Goal: Task Accomplishment & Management: Manage account settings

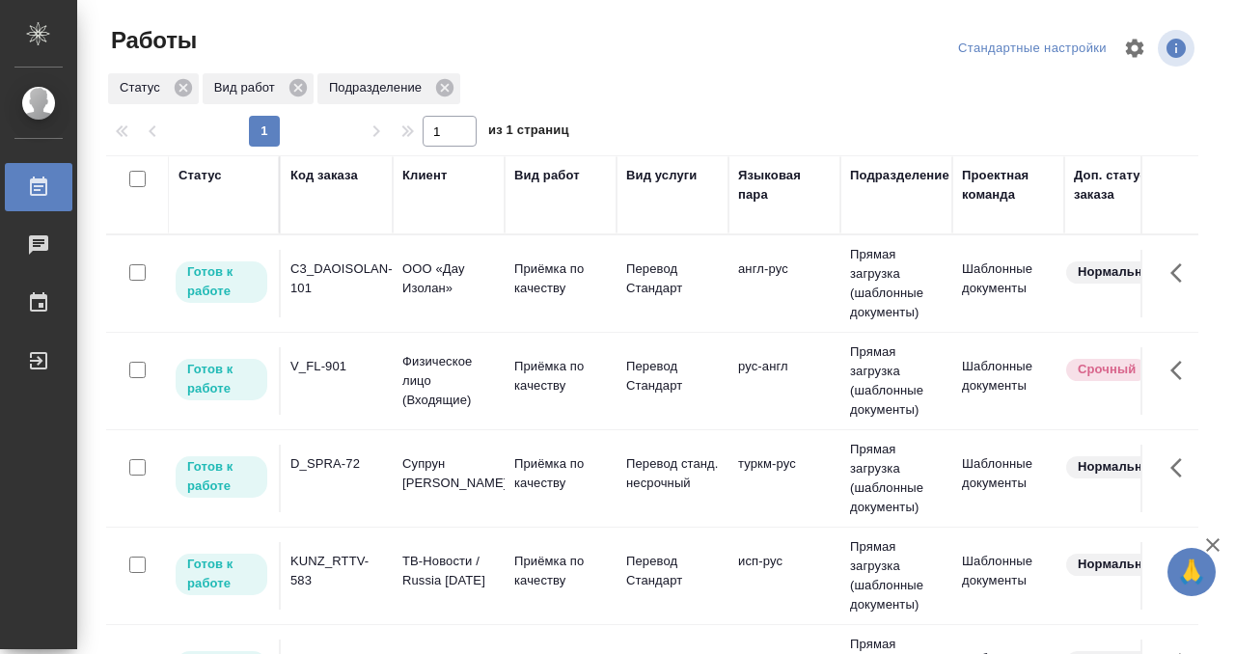
click at [302, 174] on div "Код заказа" at bounding box center [324, 175] width 68 height 19
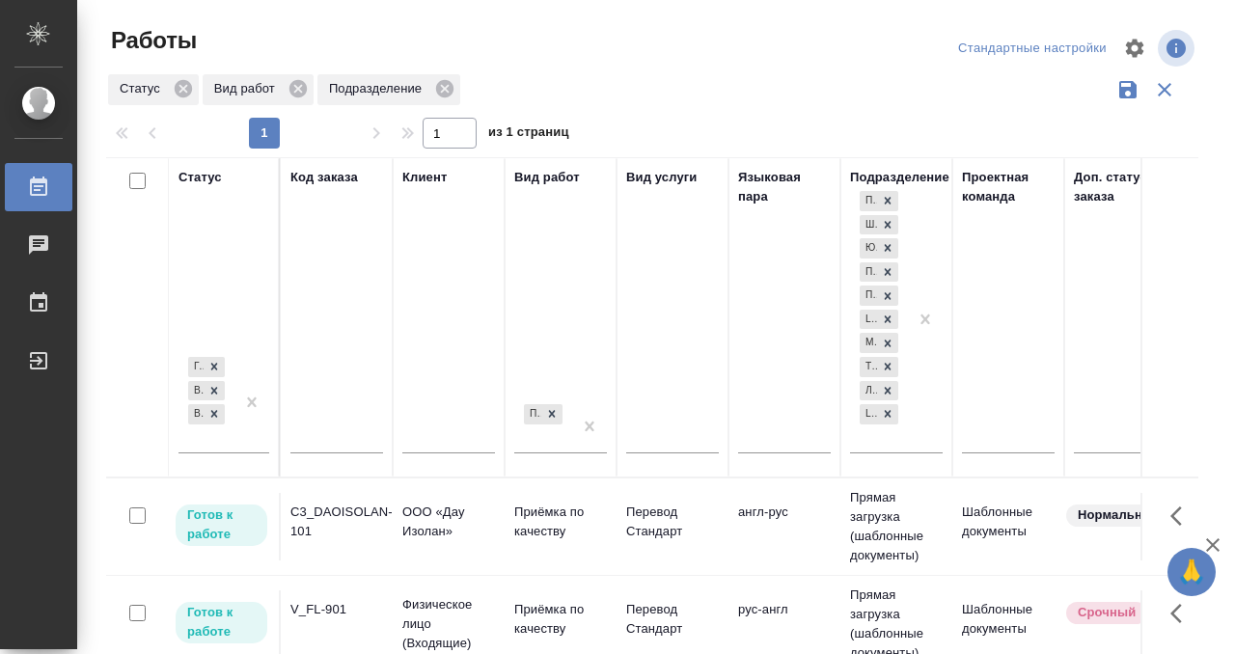
click at [331, 432] on input "text" at bounding box center [336, 440] width 93 height 24
type input "В"
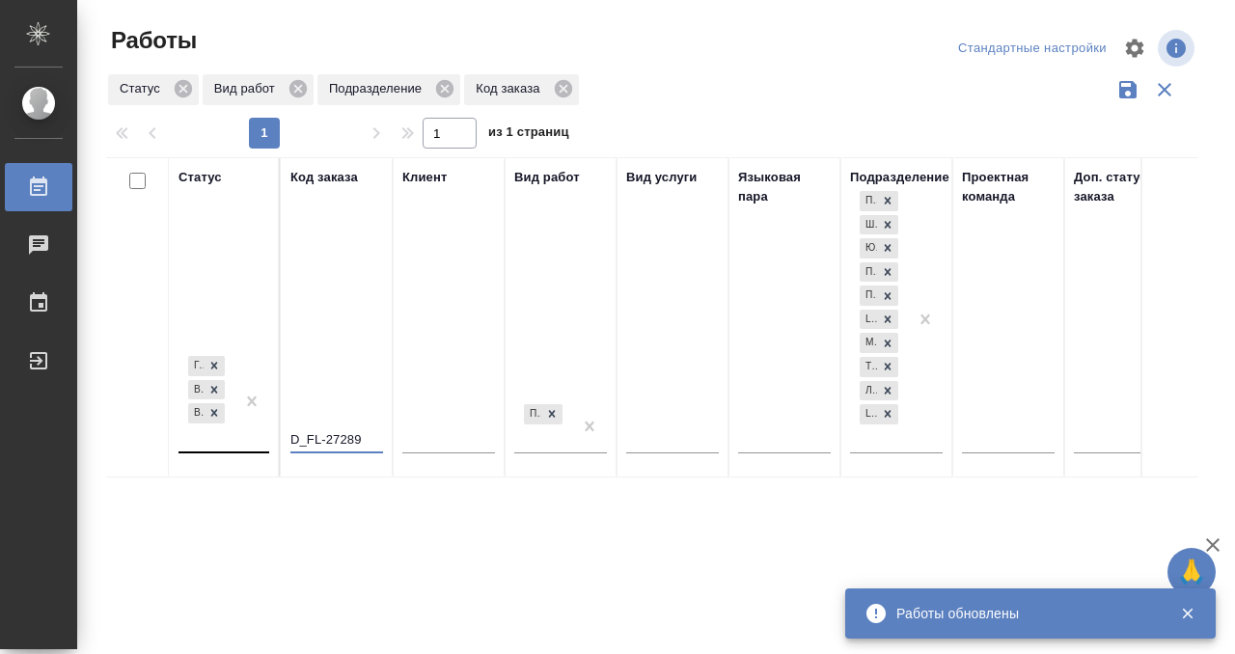
type input "D_FL-27289"
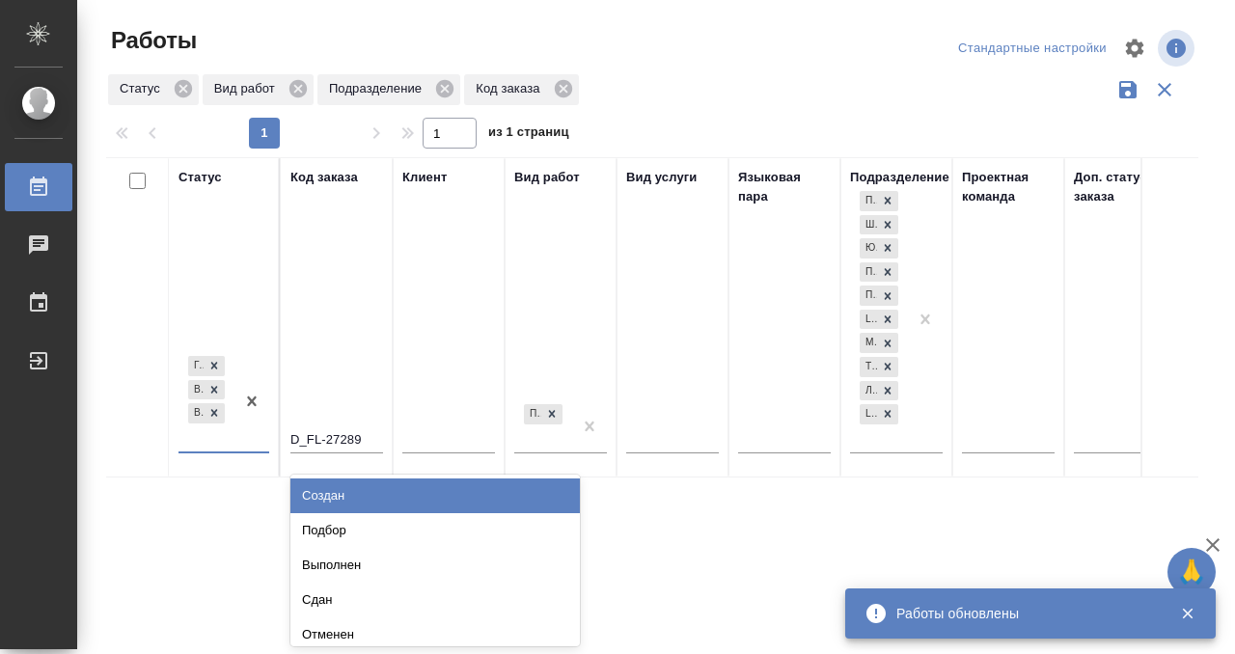
click at [216, 444] on div "Готов к работе В работе В ожидании" at bounding box center [206, 401] width 56 height 99
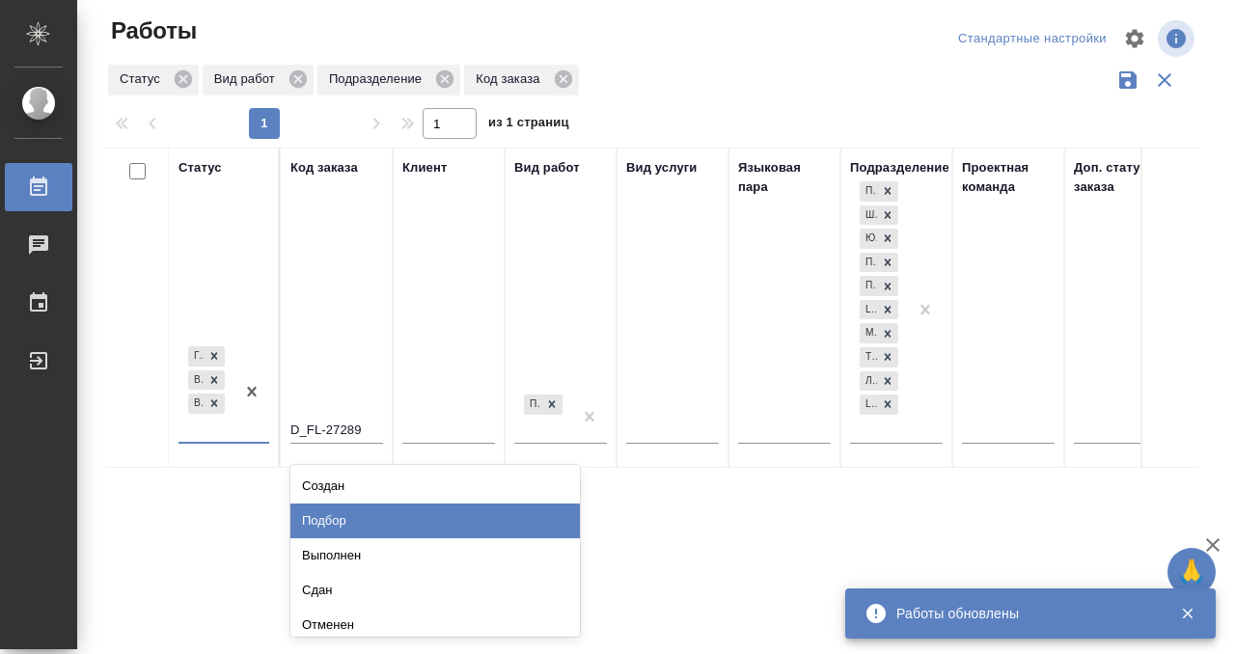
click at [340, 519] on div "Подбор" at bounding box center [434, 520] width 289 height 35
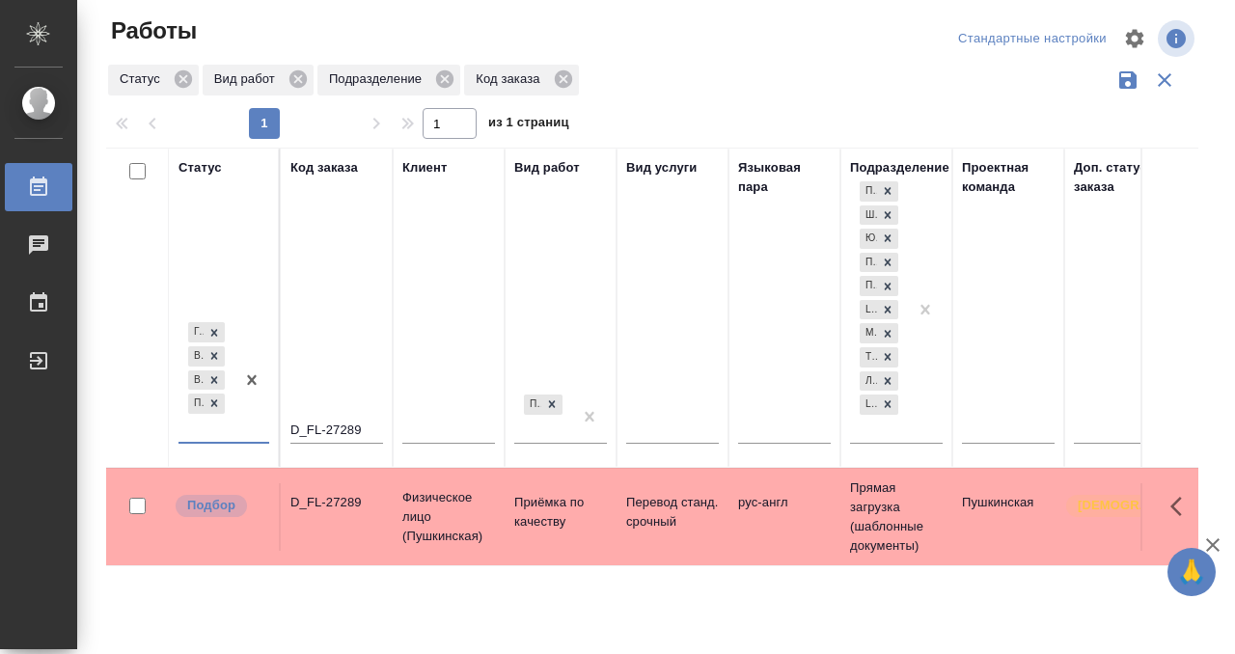
click at [306, 505] on div "D_FL-27289" at bounding box center [336, 502] width 93 height 19
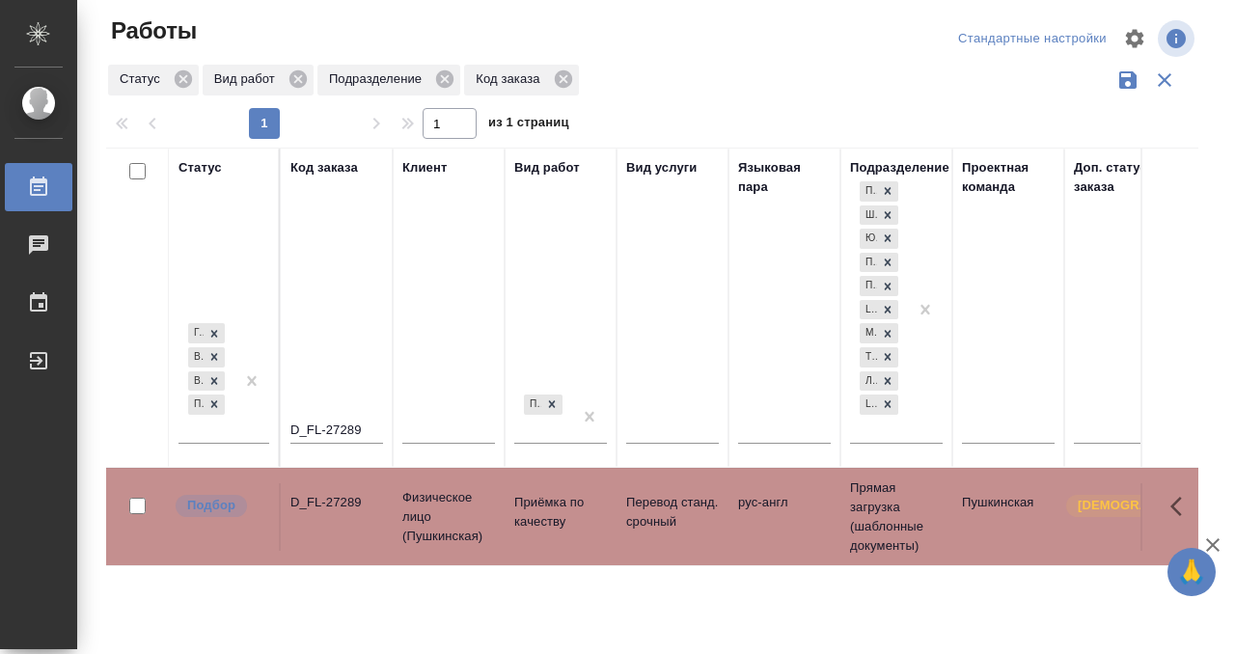
click at [306, 505] on div "D_FL-27289" at bounding box center [336, 502] width 93 height 19
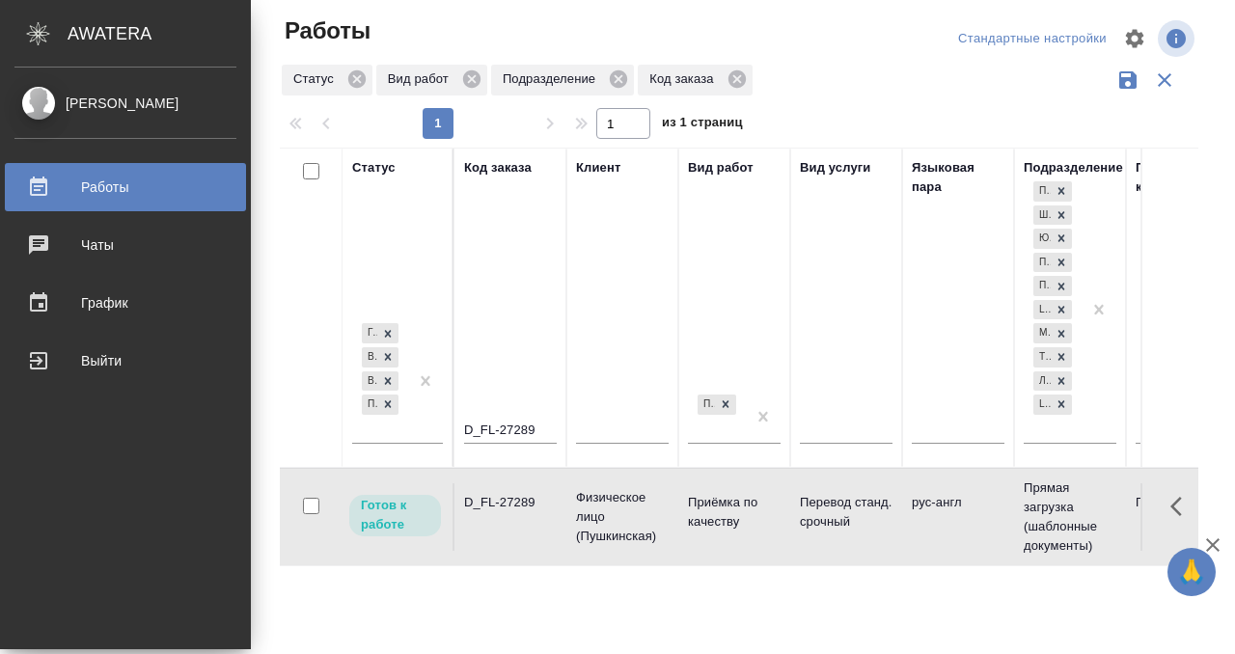
click at [54, 189] on div "Работы" at bounding box center [125, 187] width 222 height 29
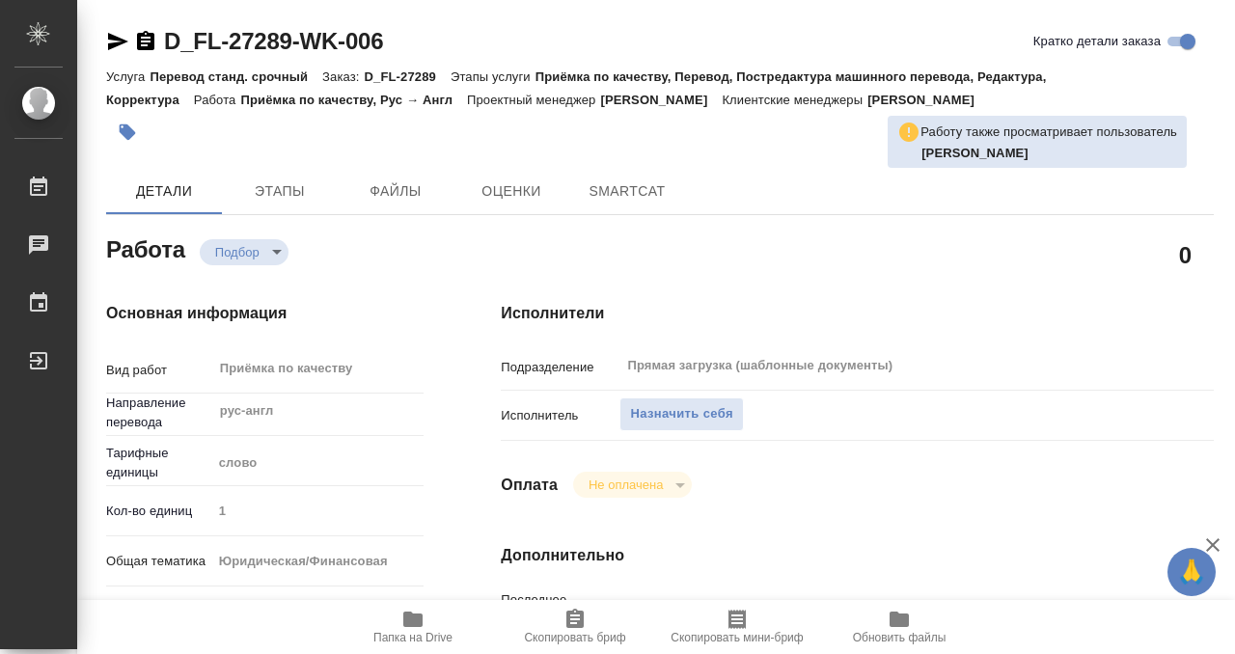
type textarea "x"
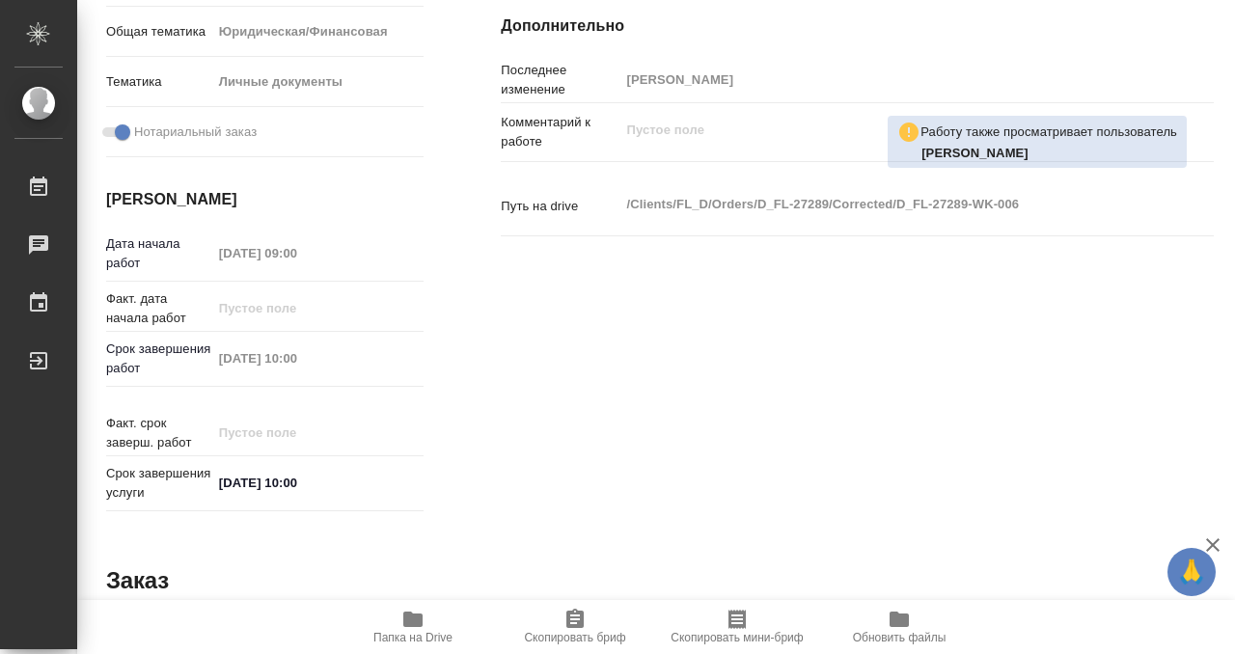
type textarea "x"
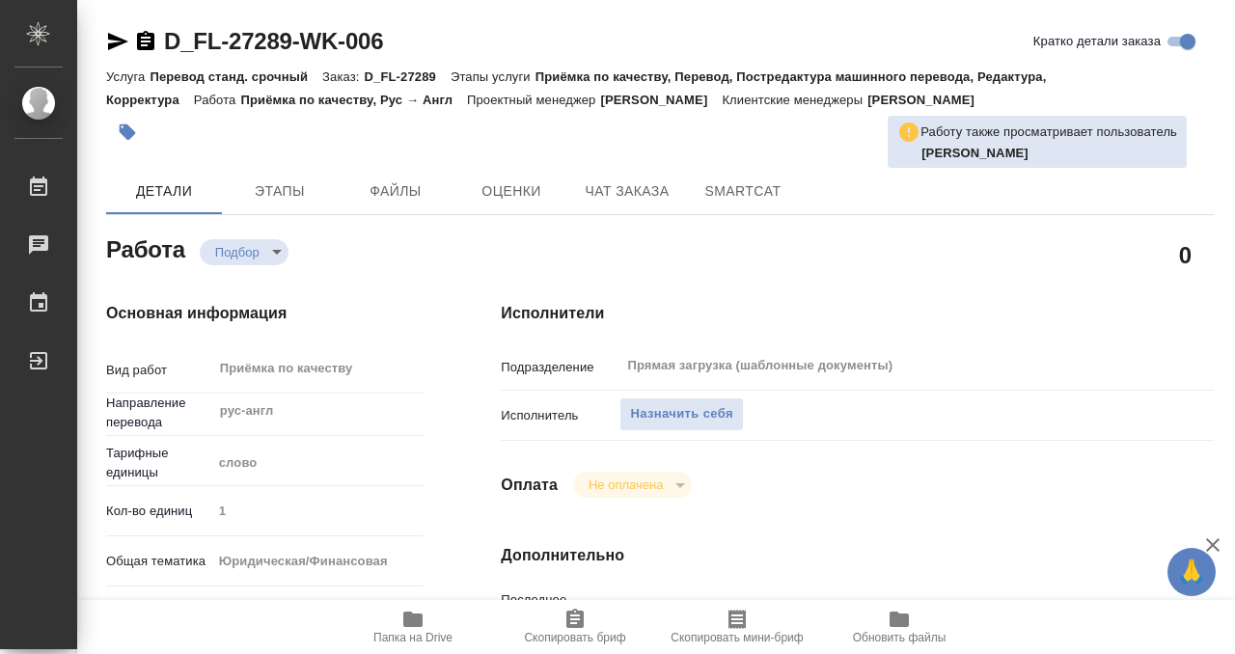
type textarea "x"
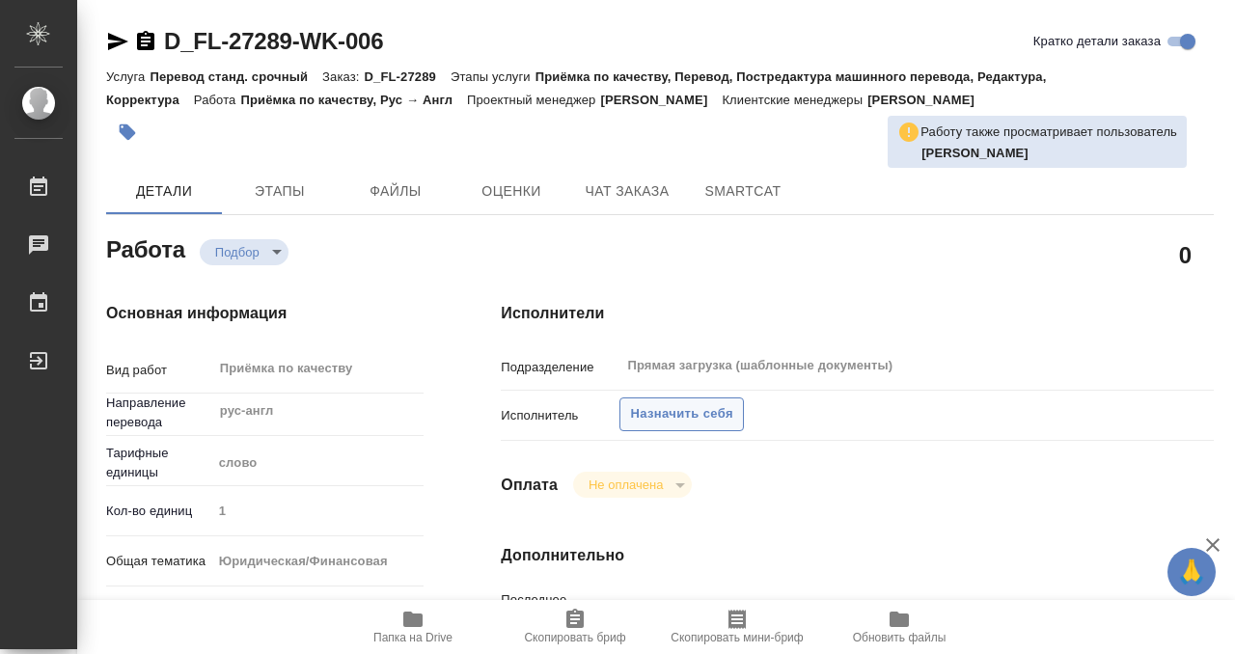
click at [690, 407] on span "Назначить себя" at bounding box center [681, 414] width 102 height 22
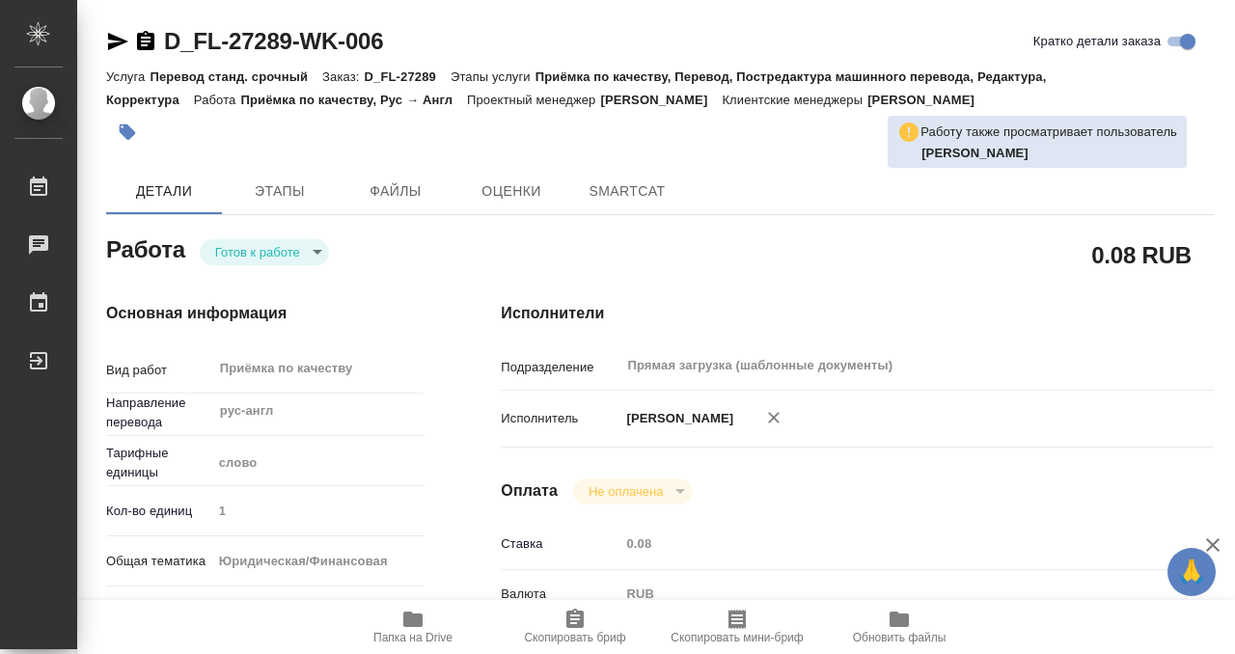
type textarea "x"
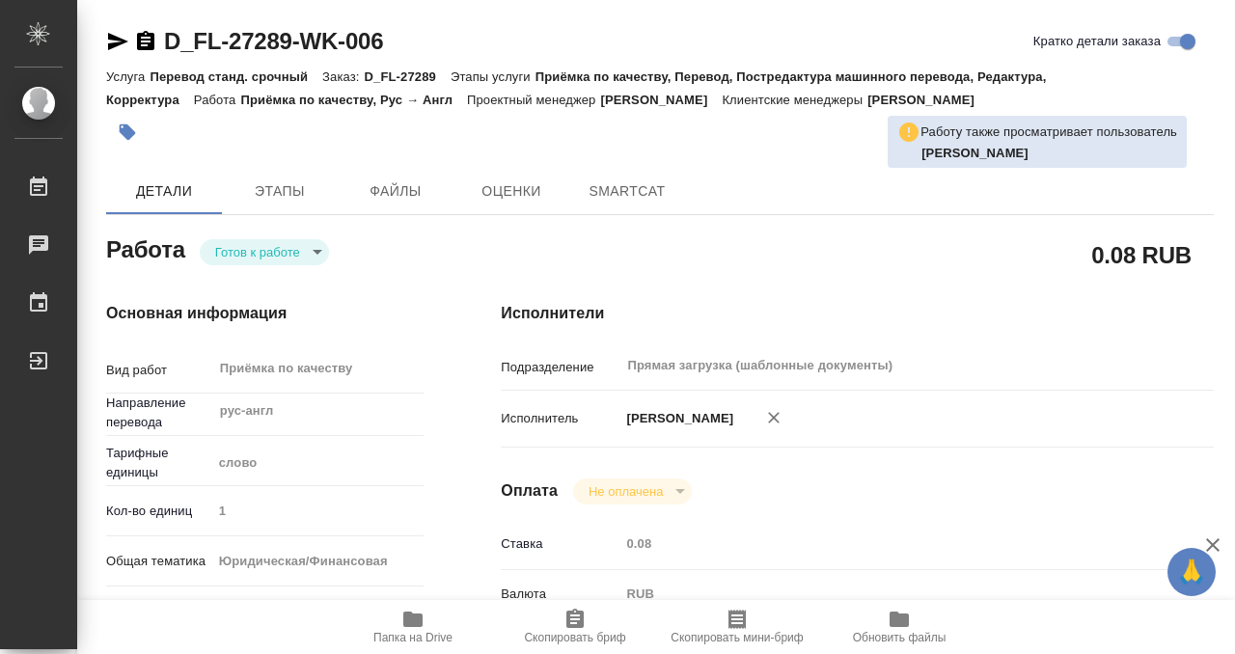
scroll to position [1030, 0]
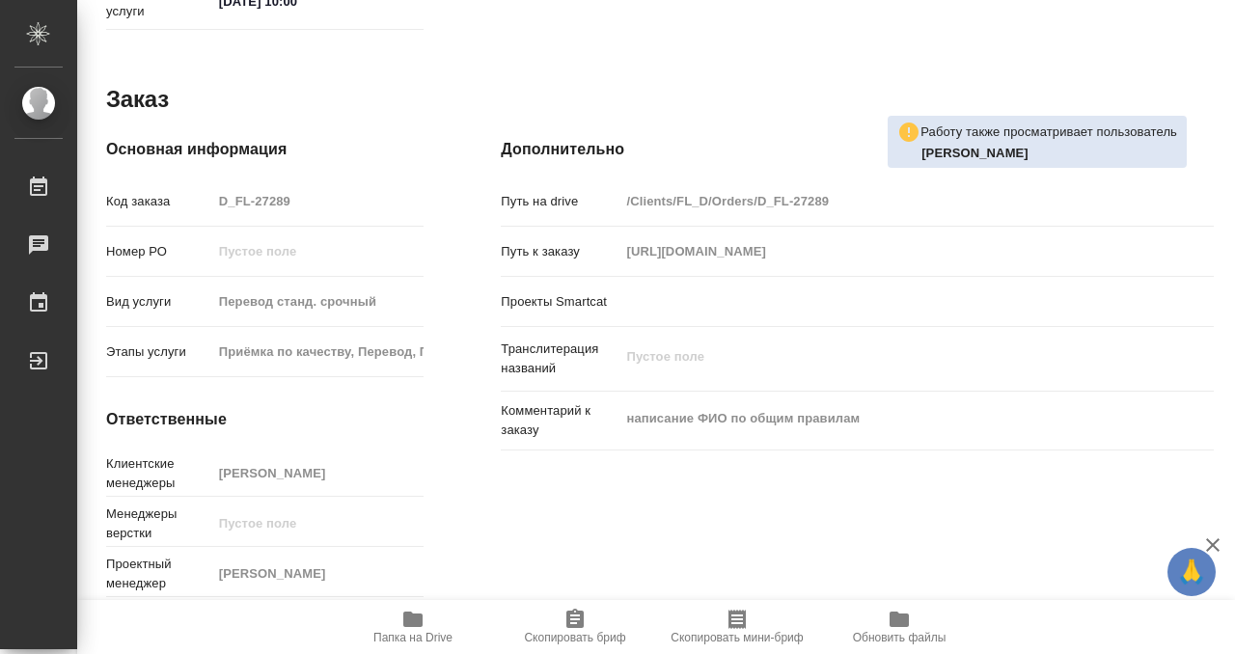
type textarea "x"
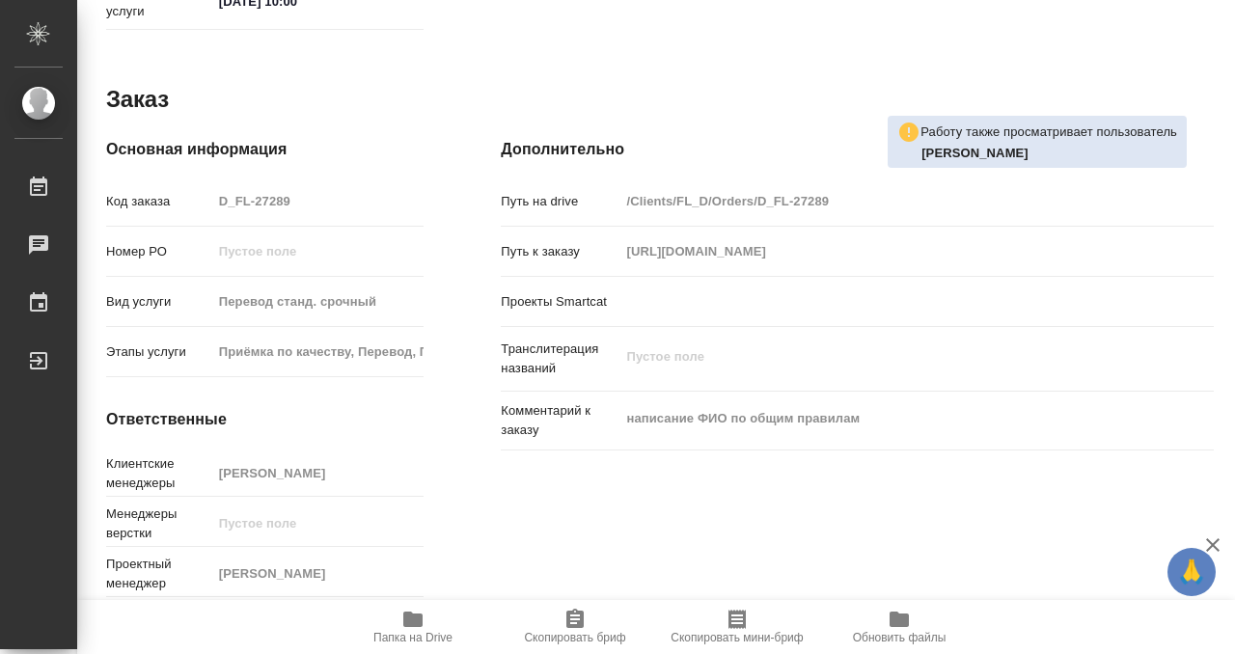
scroll to position [0, 0]
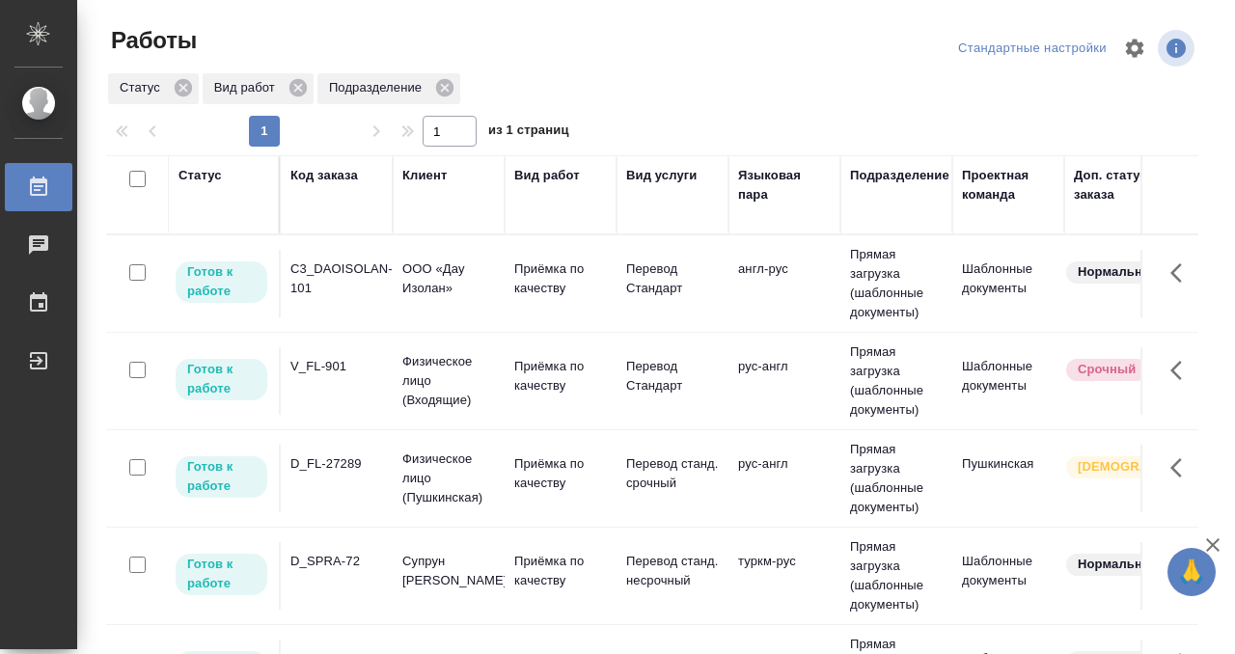
click at [201, 175] on div "Статус" at bounding box center [199, 175] width 43 height 19
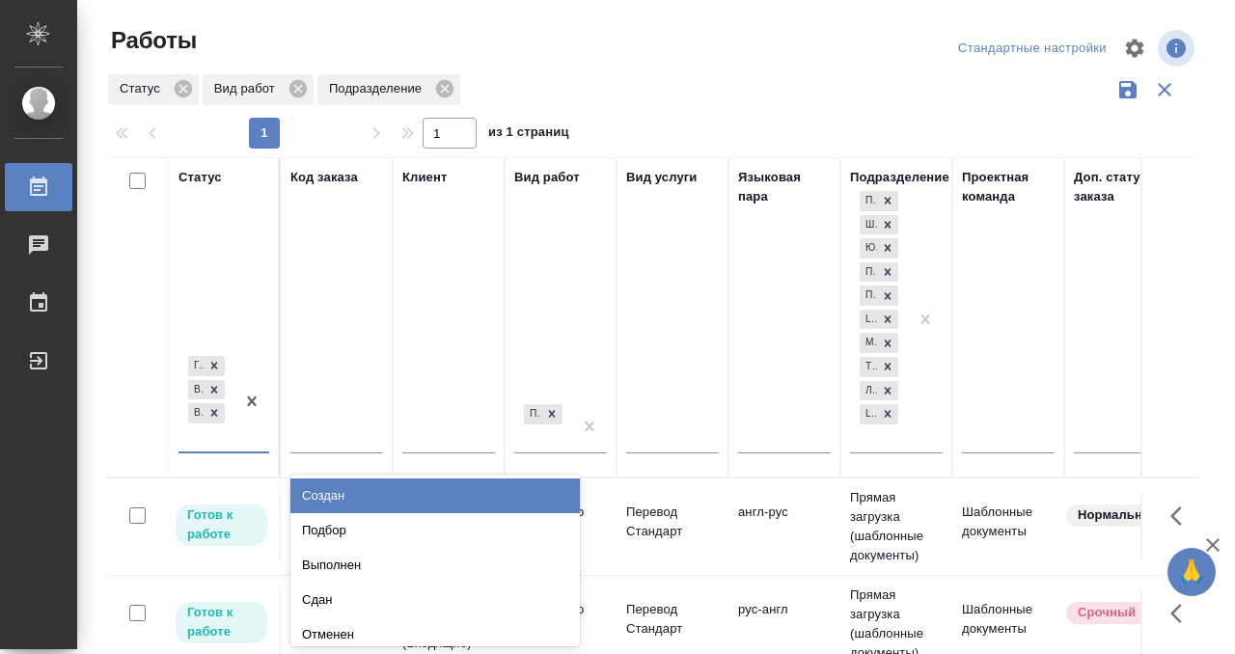
scroll to position [10, 0]
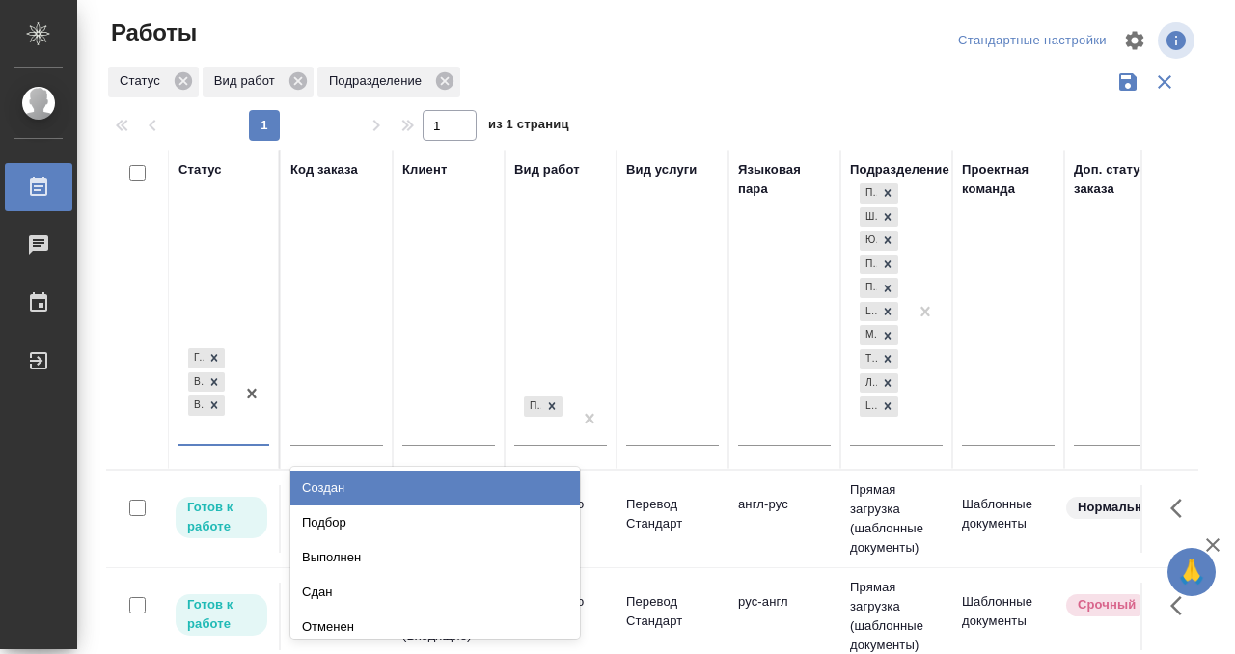
click at [217, 433] on div "Готов к работе В работе В ожидании" at bounding box center [206, 393] width 56 height 99
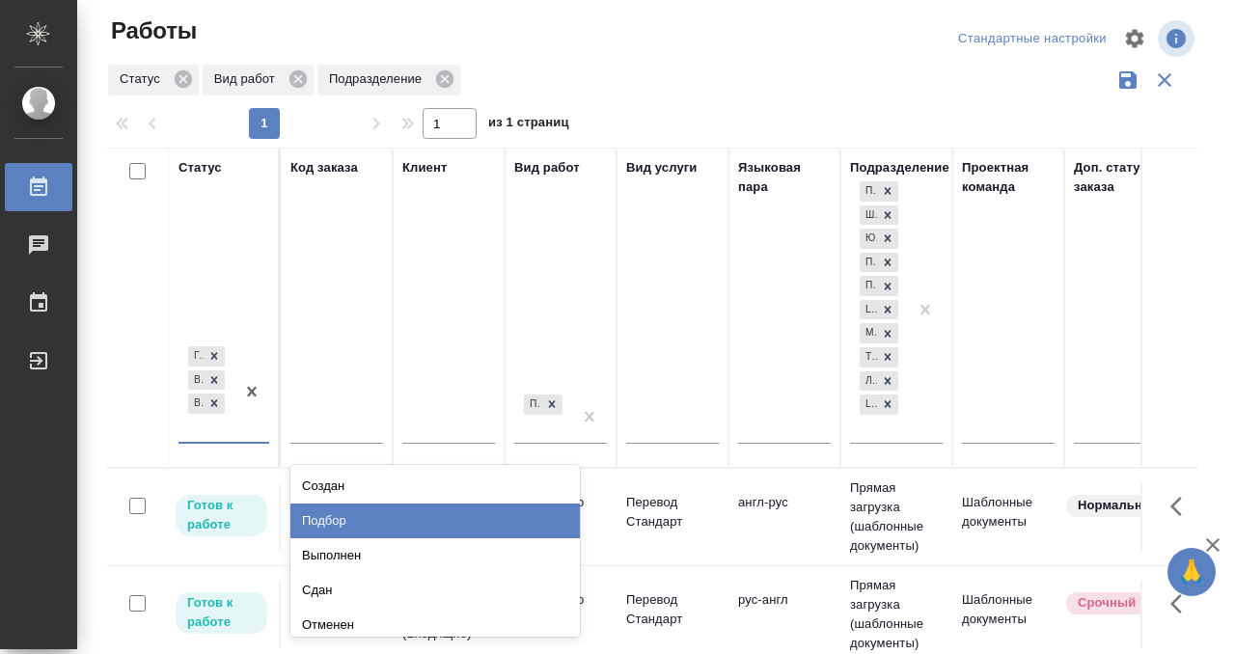
click at [342, 536] on div "Подбор" at bounding box center [434, 520] width 289 height 35
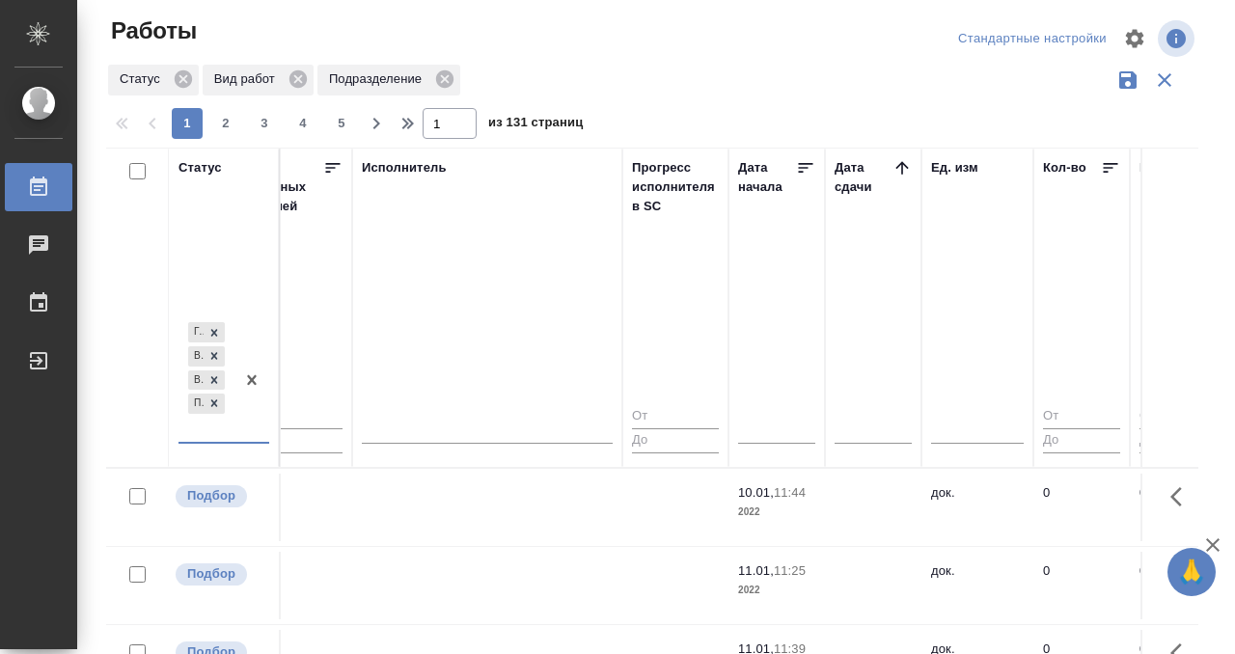
scroll to position [0, 1175]
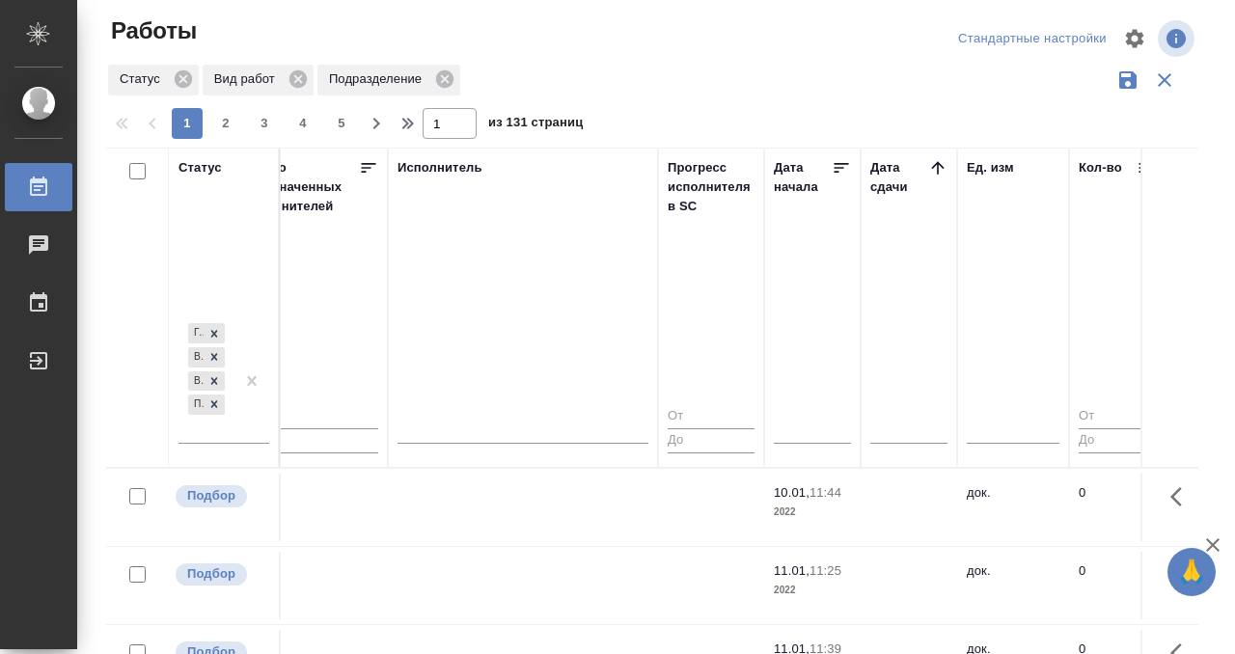
click at [937, 165] on icon at bounding box center [937, 167] width 13 height 13
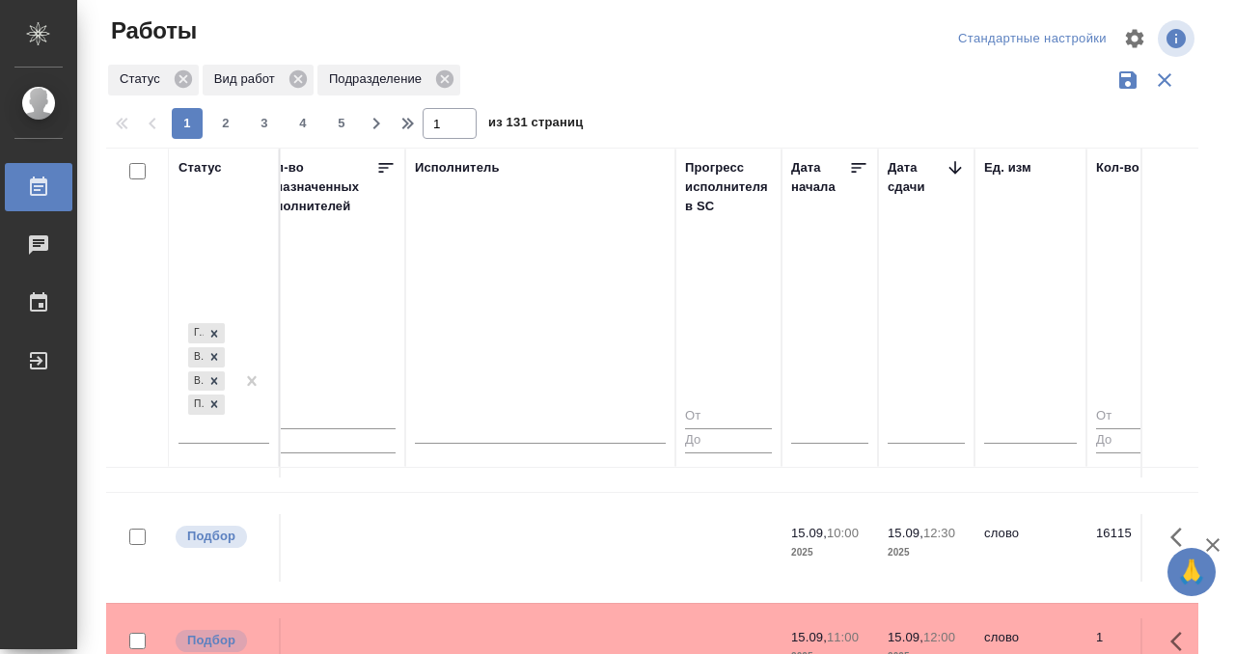
scroll to position [364, 1157]
click at [498, 556] on td at bounding box center [540, 550] width 270 height 68
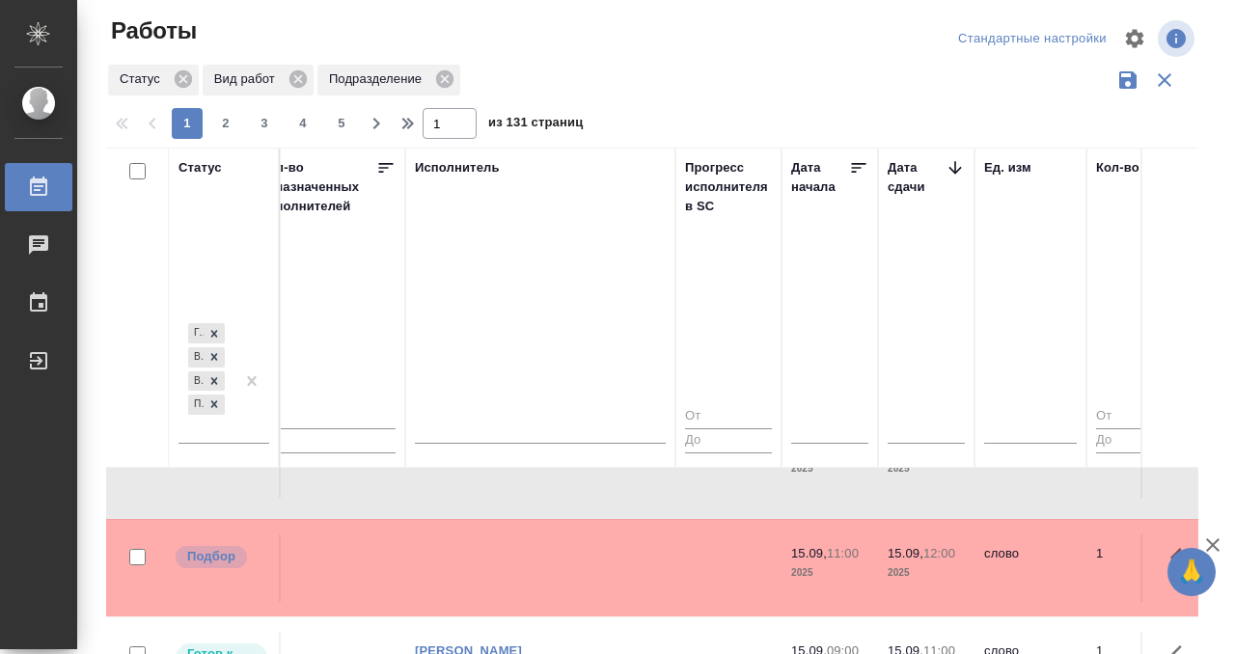
scroll to position [465, 1157]
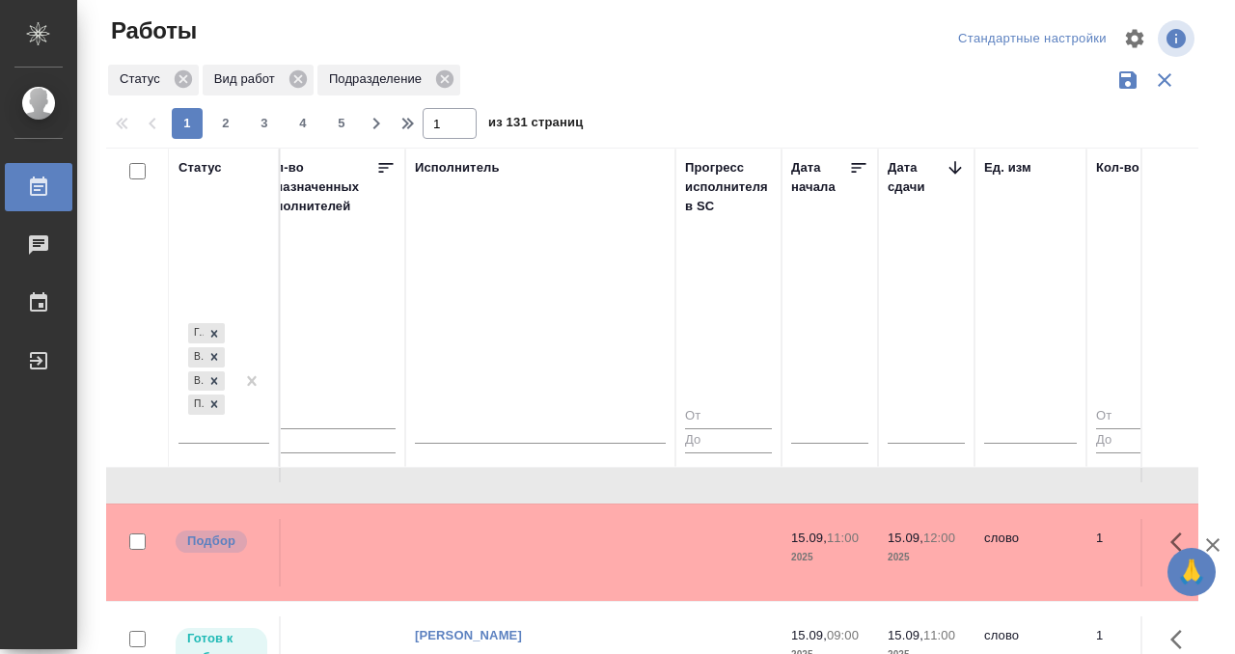
click at [512, 530] on td at bounding box center [540, 553] width 270 height 68
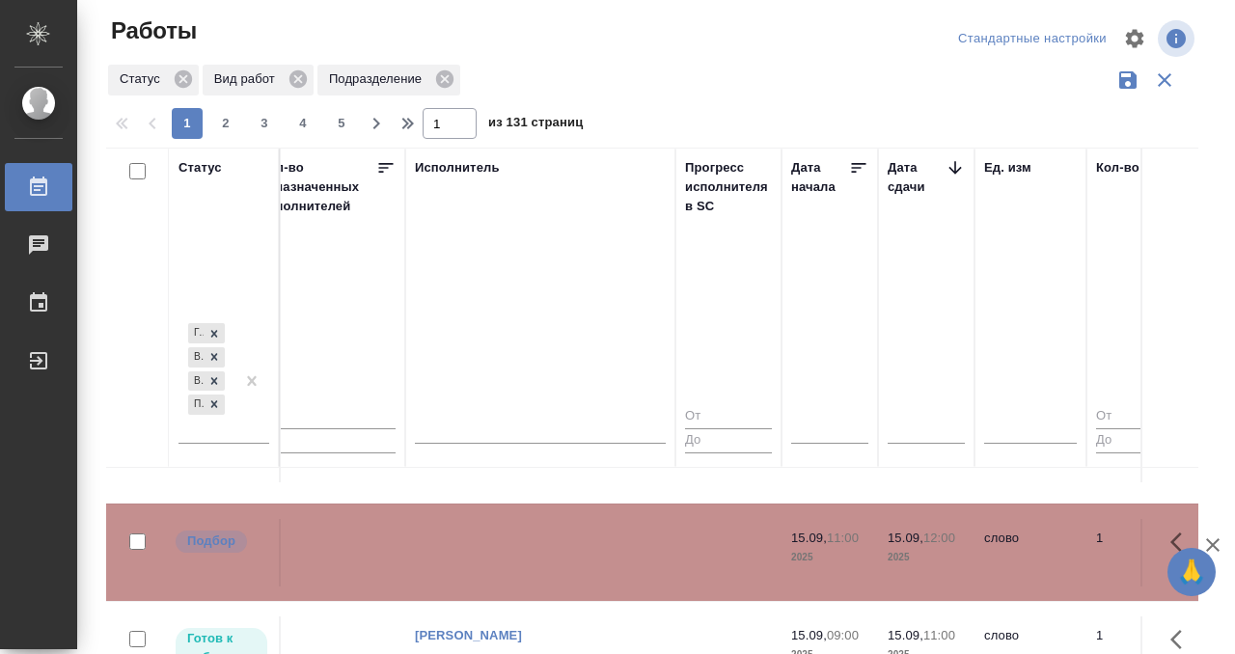
click at [511, 530] on td at bounding box center [540, 553] width 270 height 68
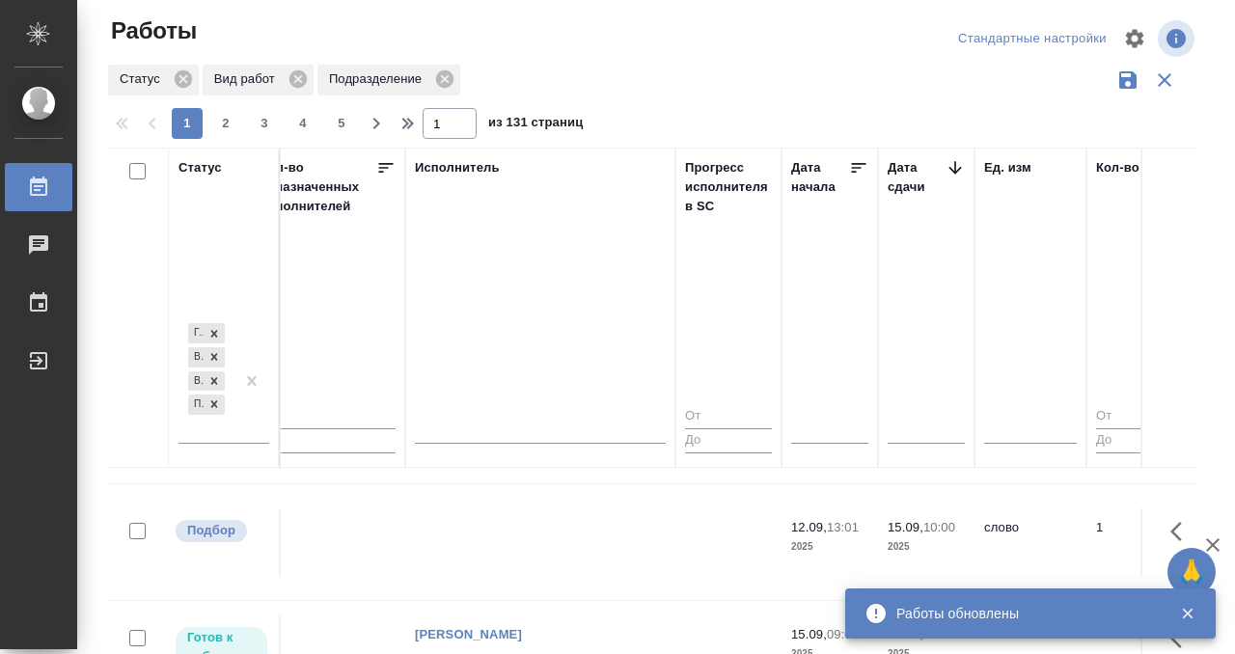
click at [528, 527] on td at bounding box center [540, 542] width 270 height 68
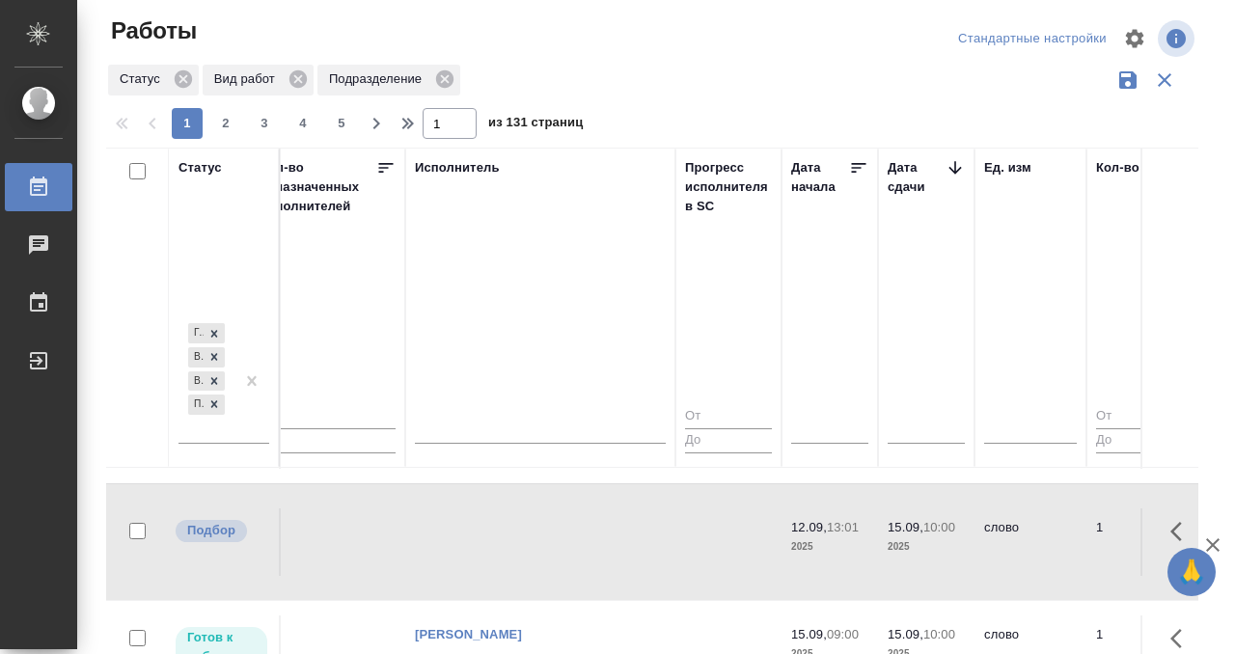
click at [527, 527] on td at bounding box center [540, 542] width 270 height 68
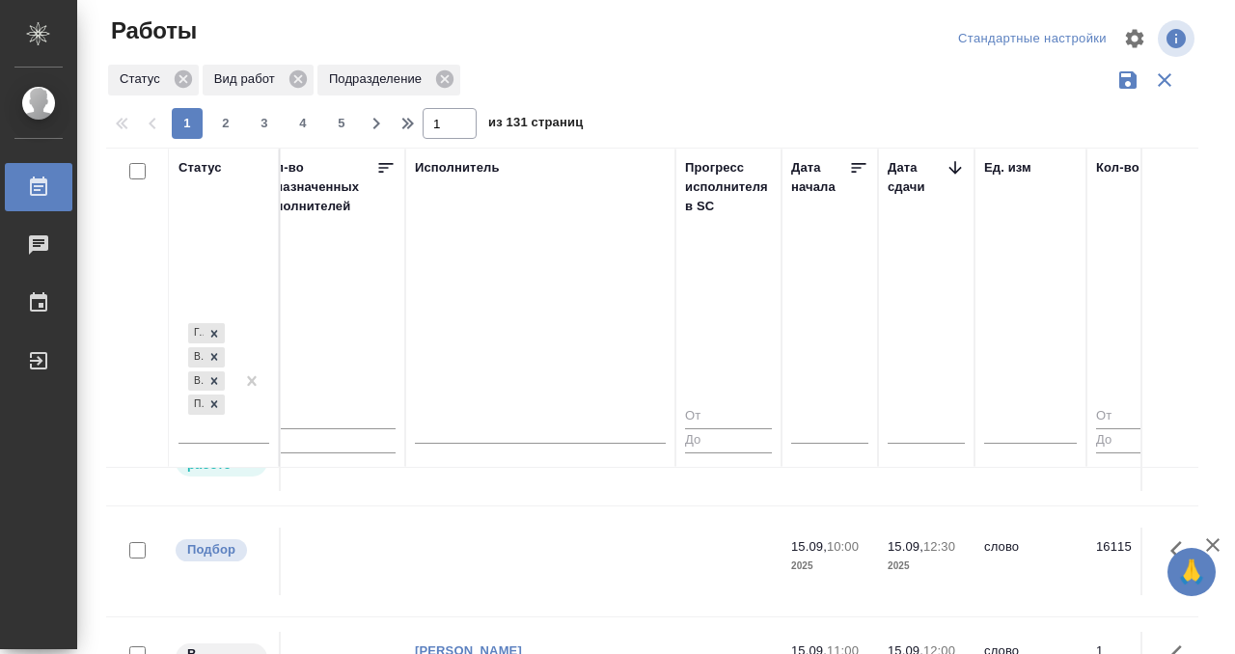
scroll to position [359, 1157]
click at [511, 552] on td at bounding box center [540, 555] width 270 height 68
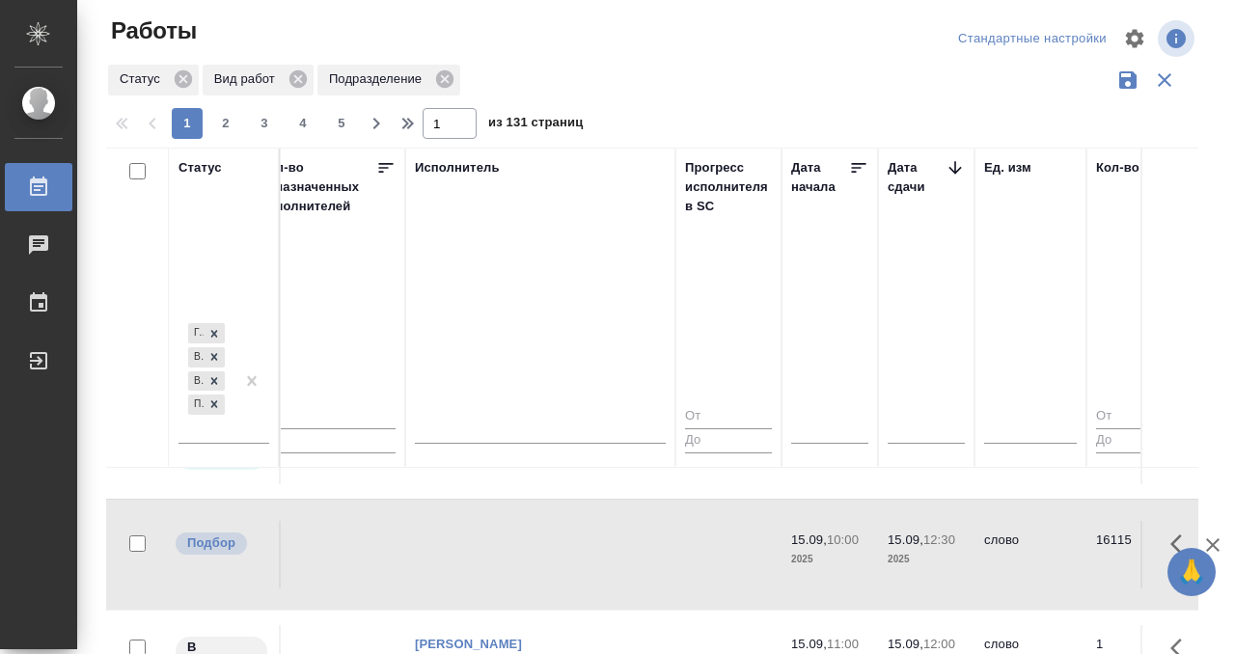
click at [512, 552] on td at bounding box center [540, 555] width 270 height 68
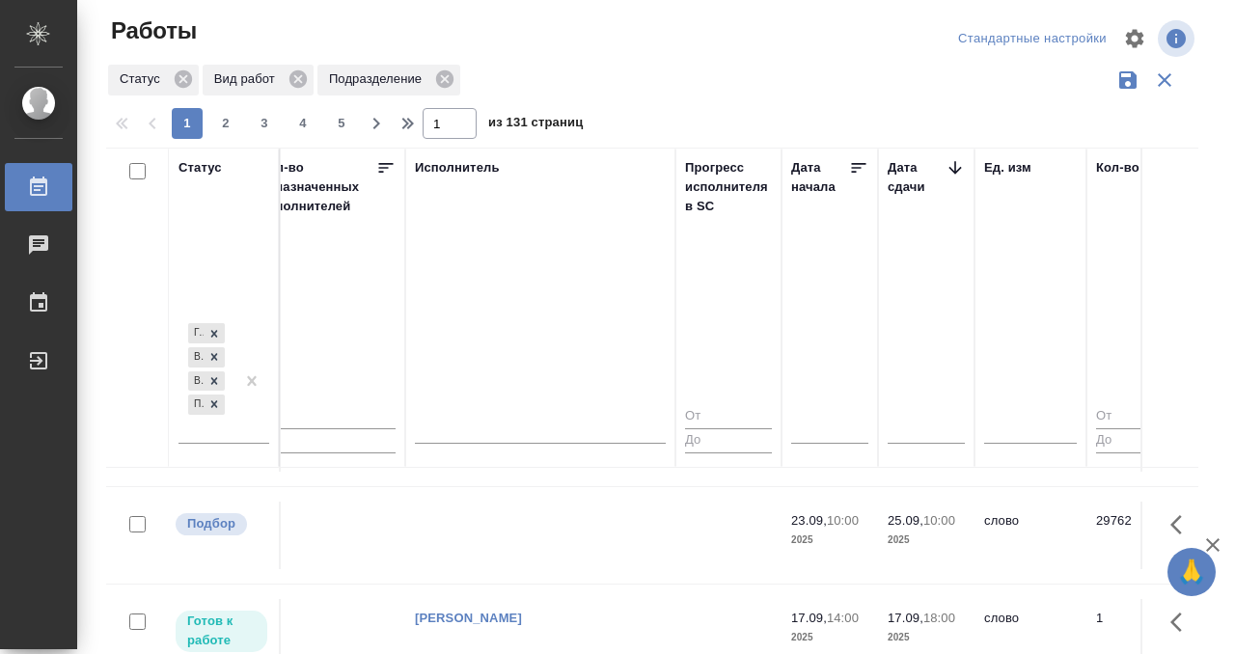
scroll to position [0, 1157]
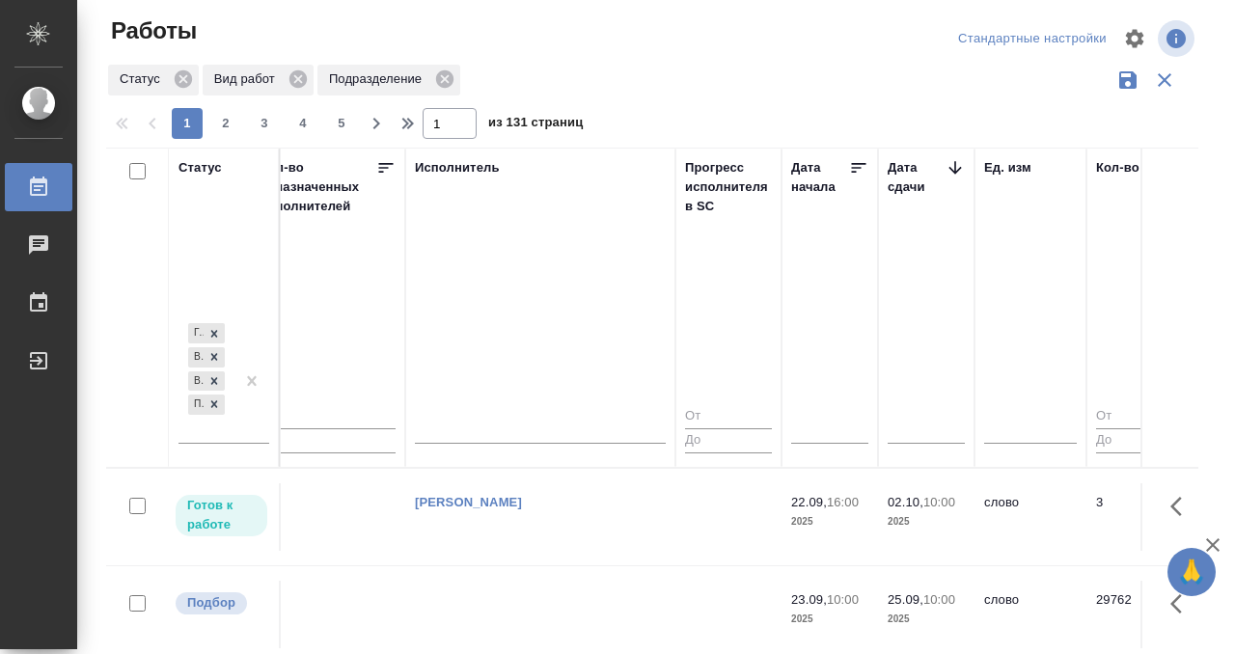
click at [35, 189] on div "Работы" at bounding box center [14, 187] width 48 height 29
click at [41, 189] on icon at bounding box center [38, 187] width 23 height 23
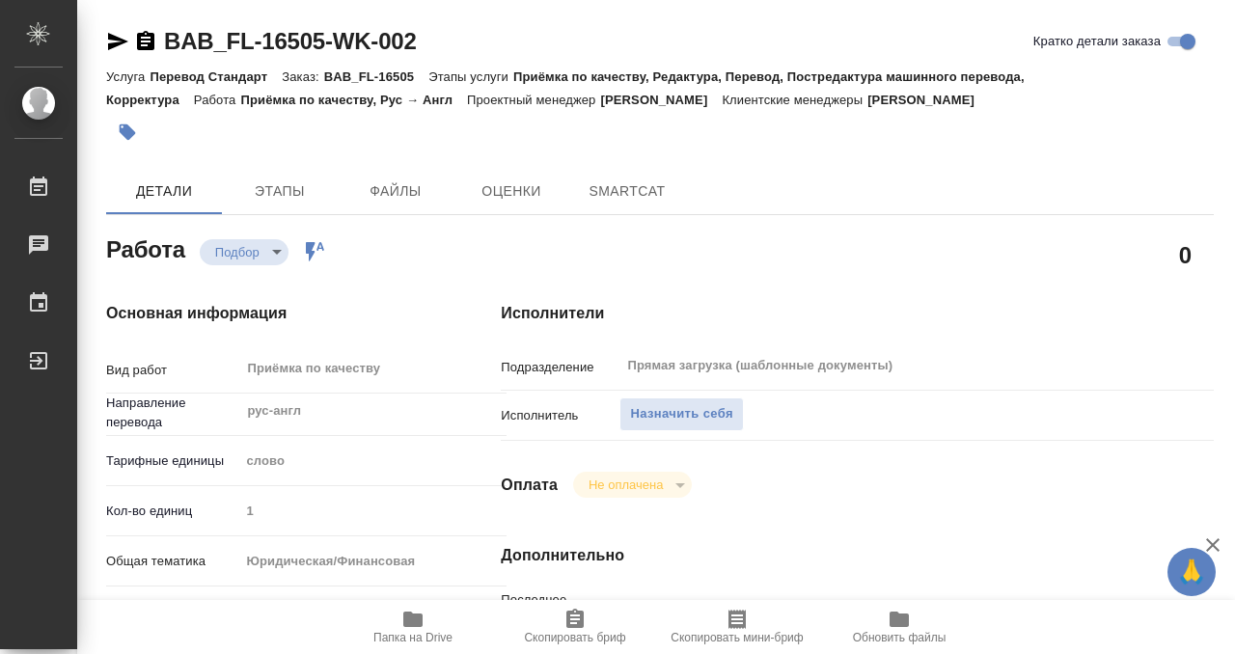
type textarea "x"
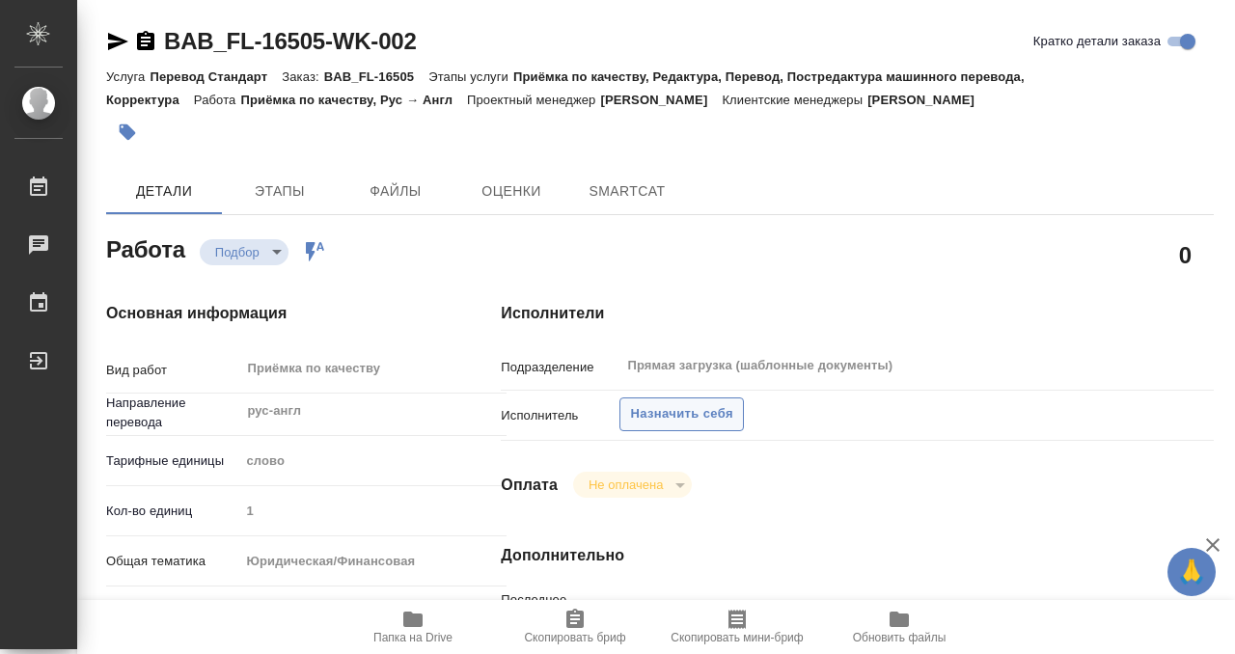
type textarea "x"
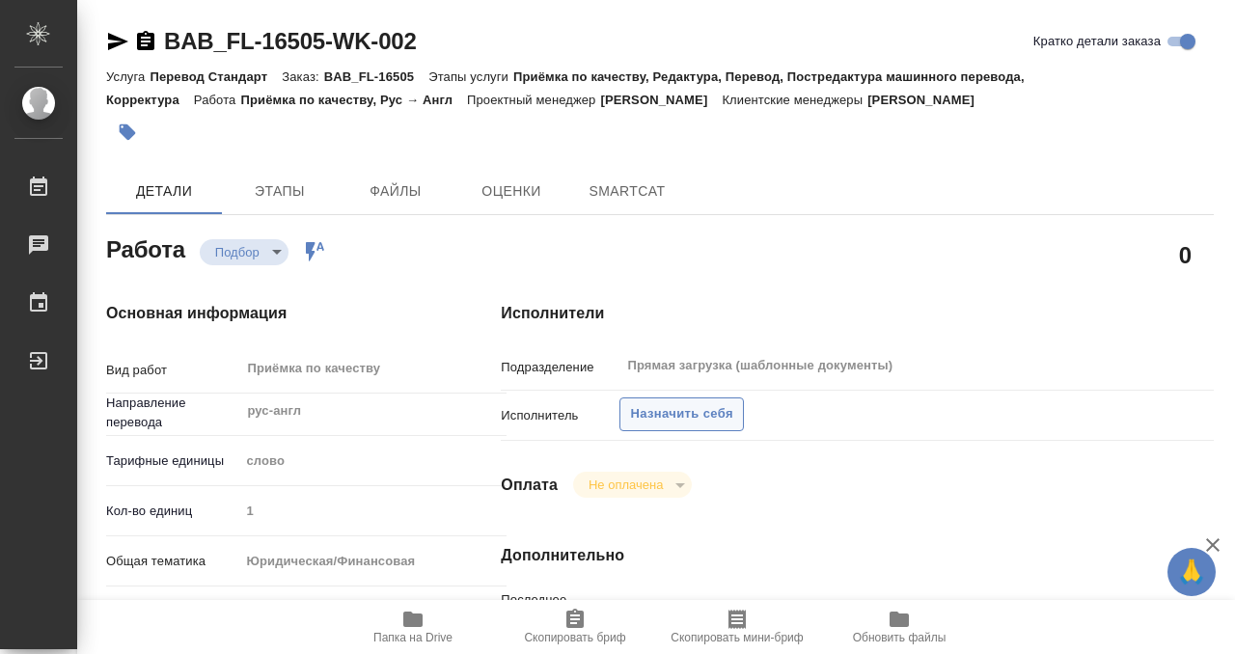
type textarea "x"
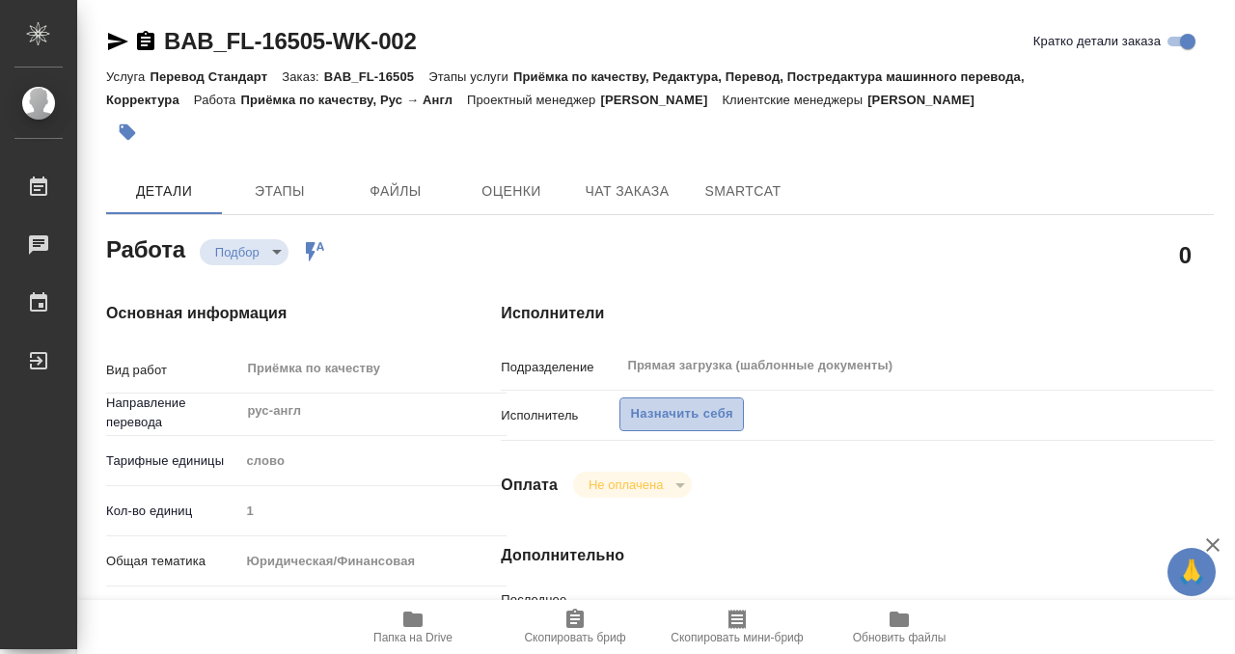
click at [686, 416] on span "Назначить себя" at bounding box center [681, 414] width 102 height 22
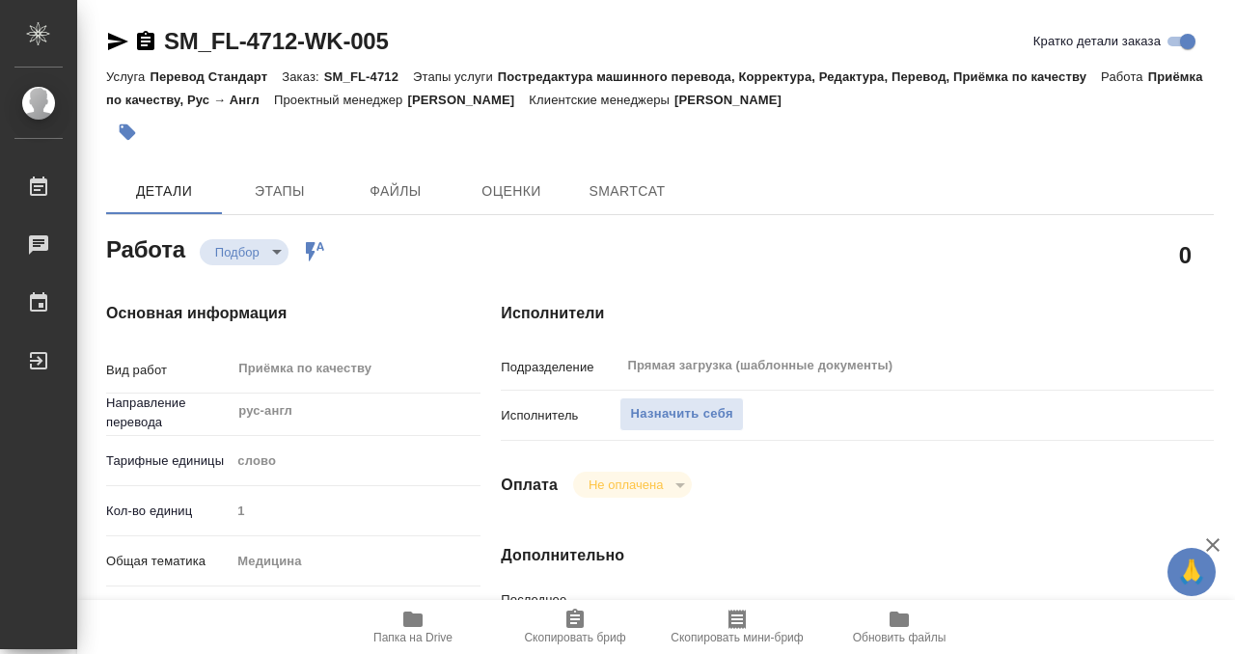
type textarea "x"
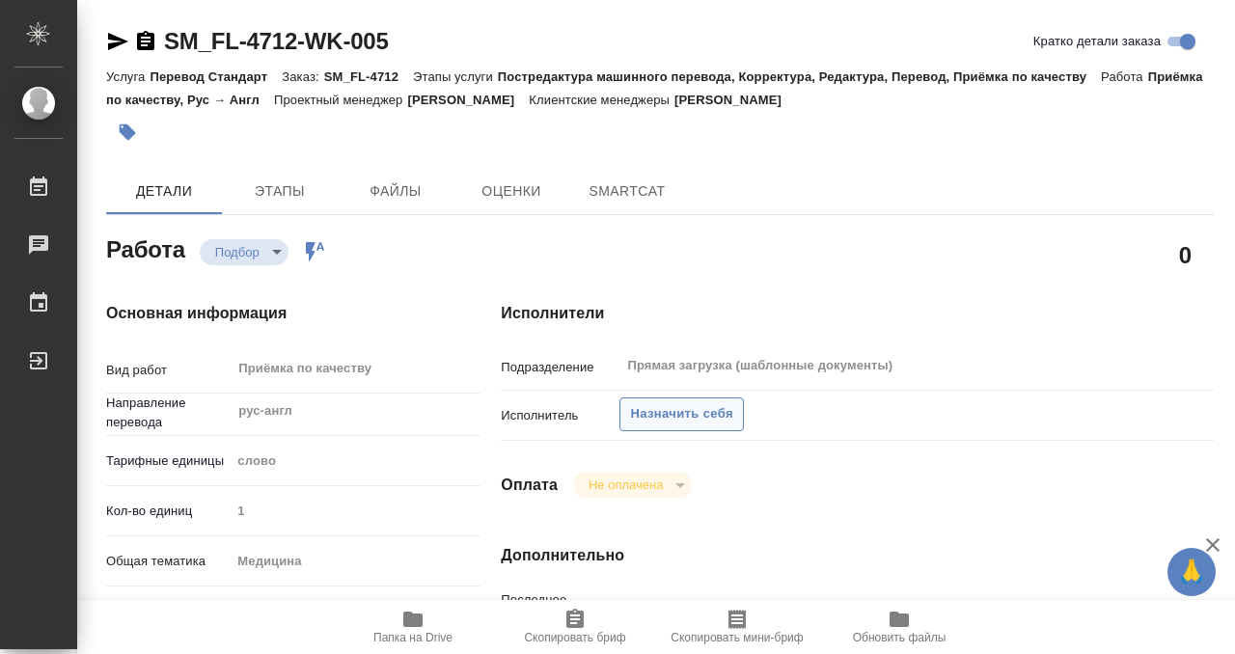
type textarea "x"
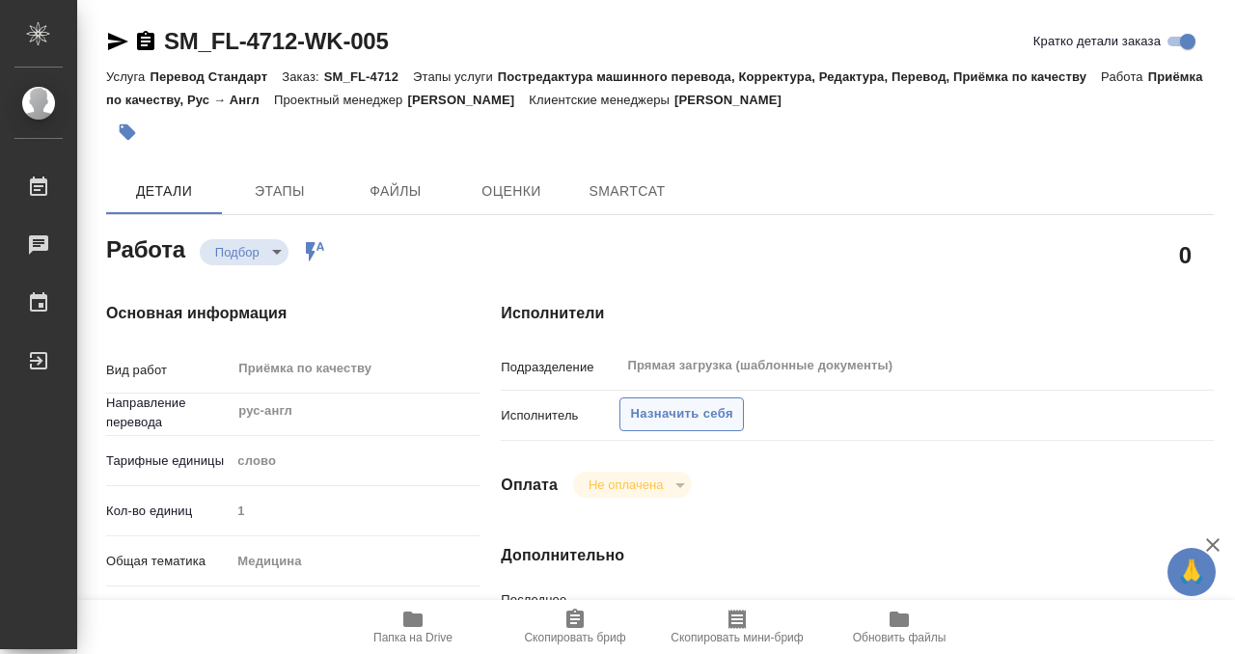
click at [649, 399] on button "Назначить себя" at bounding box center [680, 414] width 123 height 34
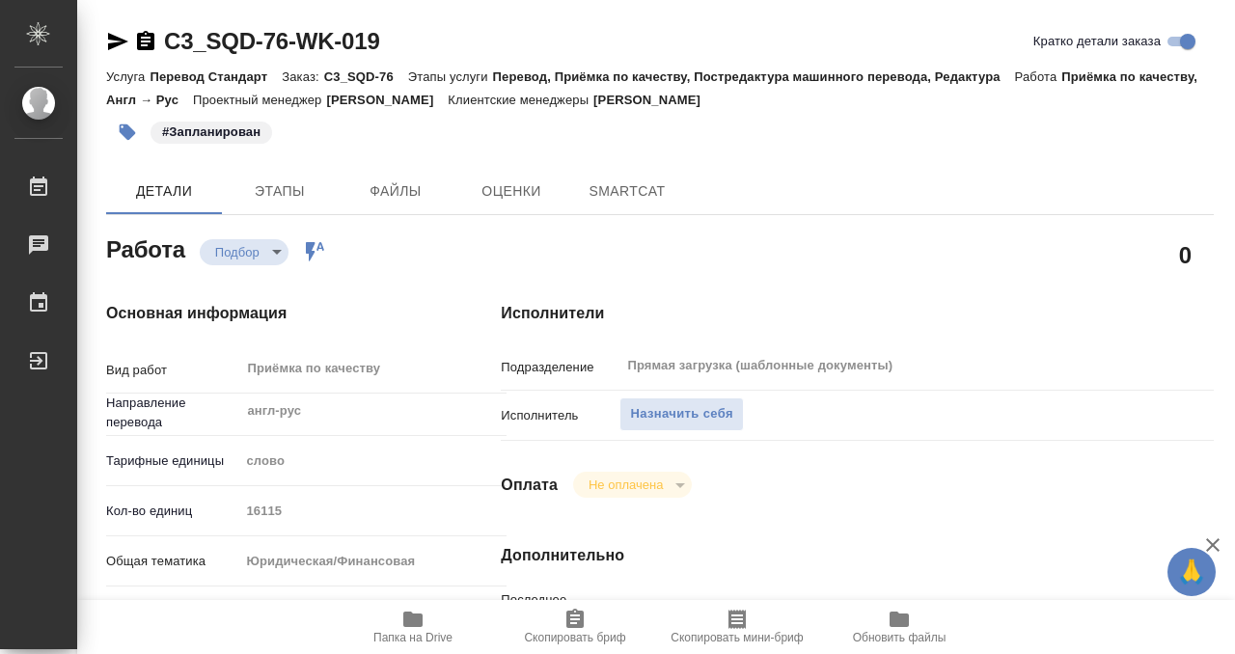
type textarea "x"
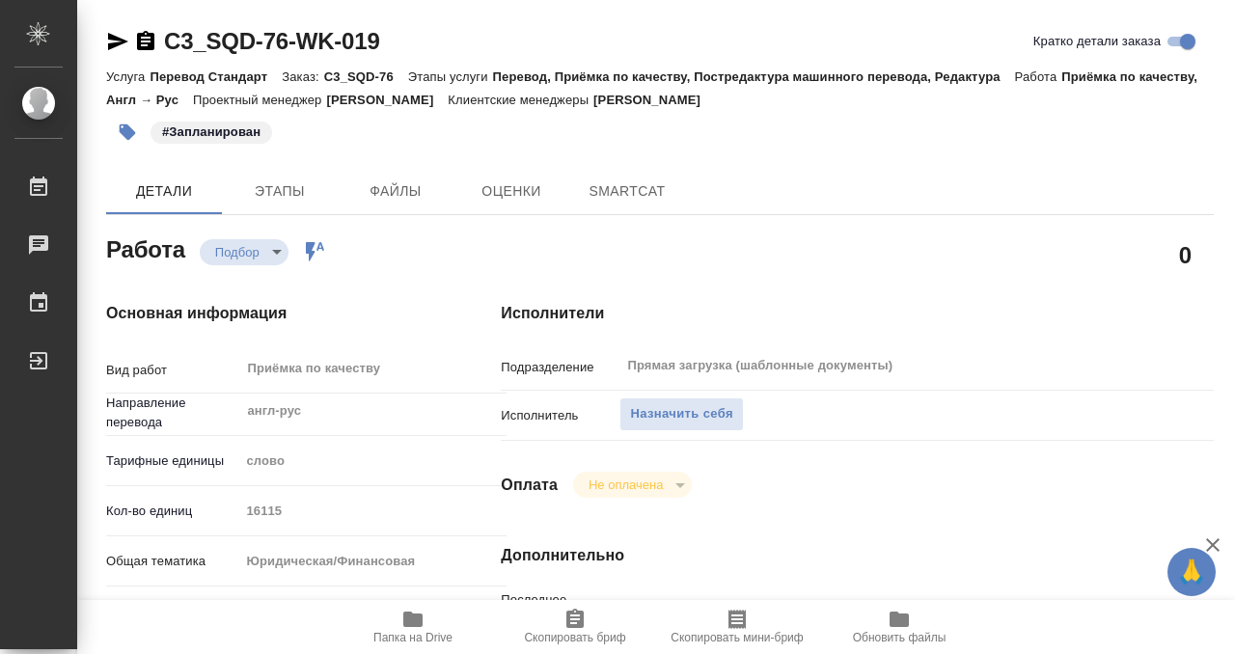
type textarea "x"
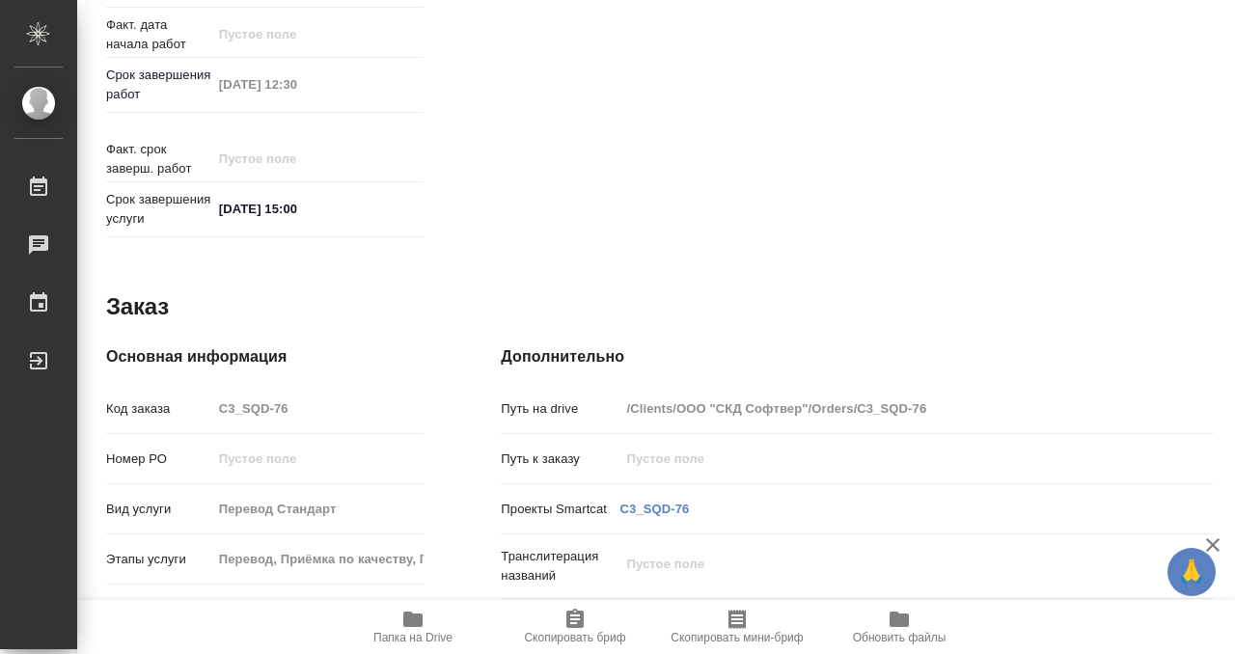
type textarea "x"
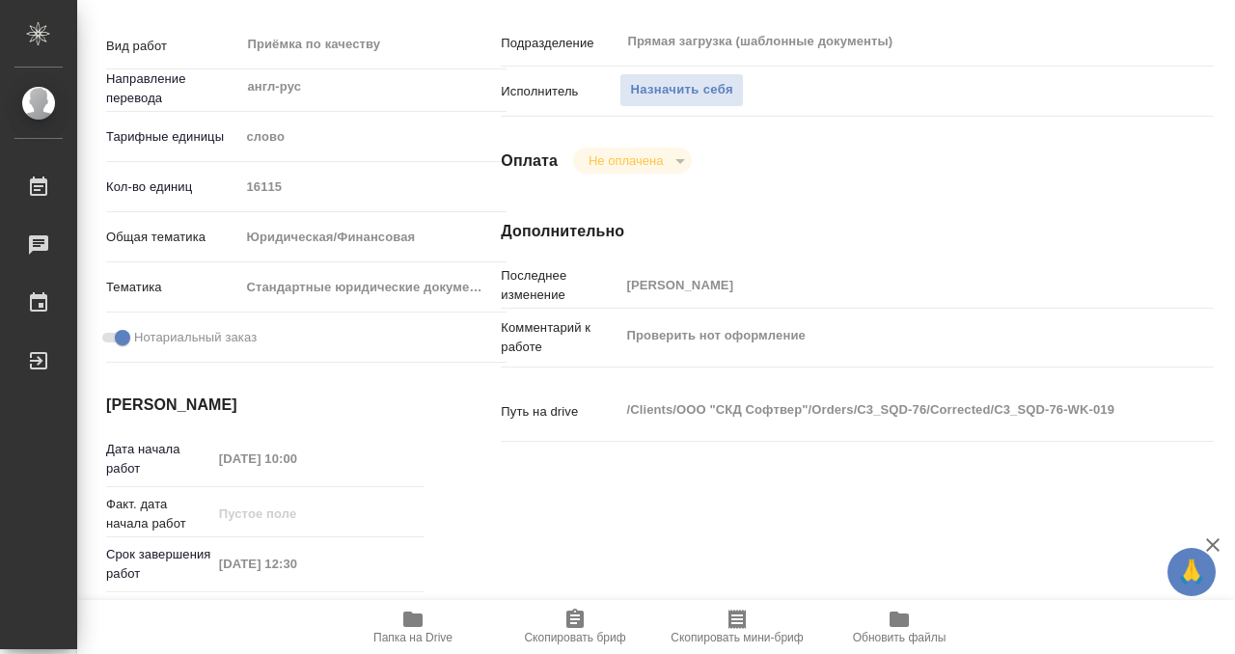
type textarea "x"
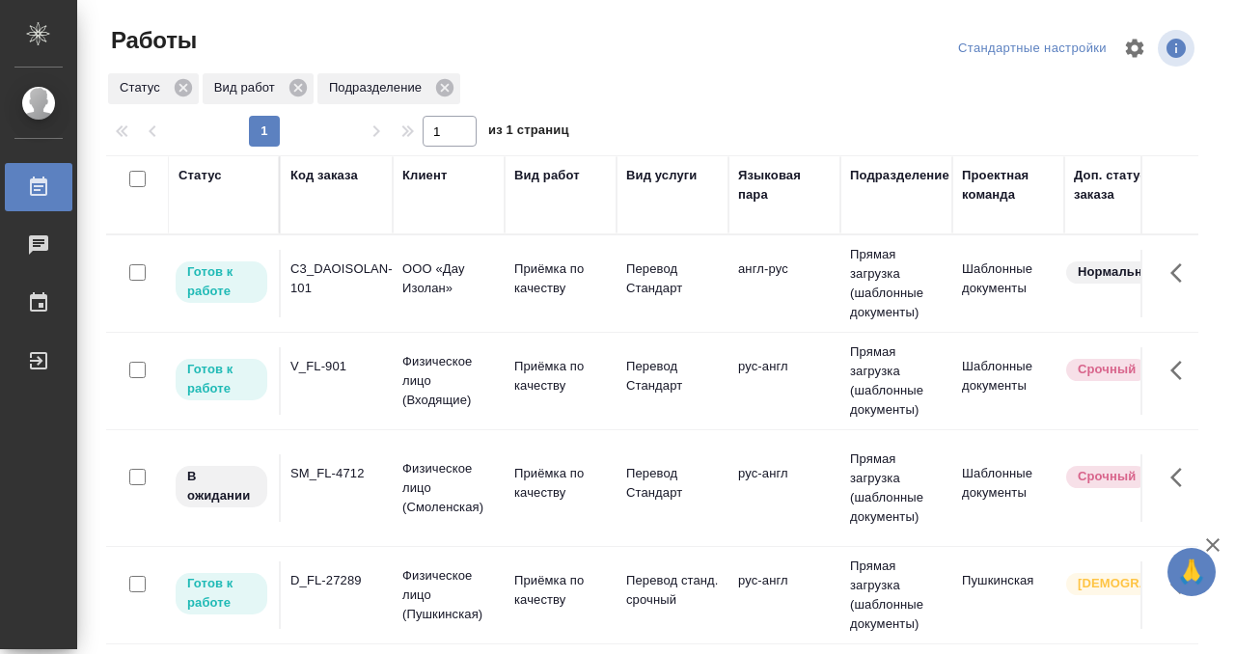
click at [345, 294] on div "C3_DAOISOLAN-101" at bounding box center [336, 278] width 93 height 39
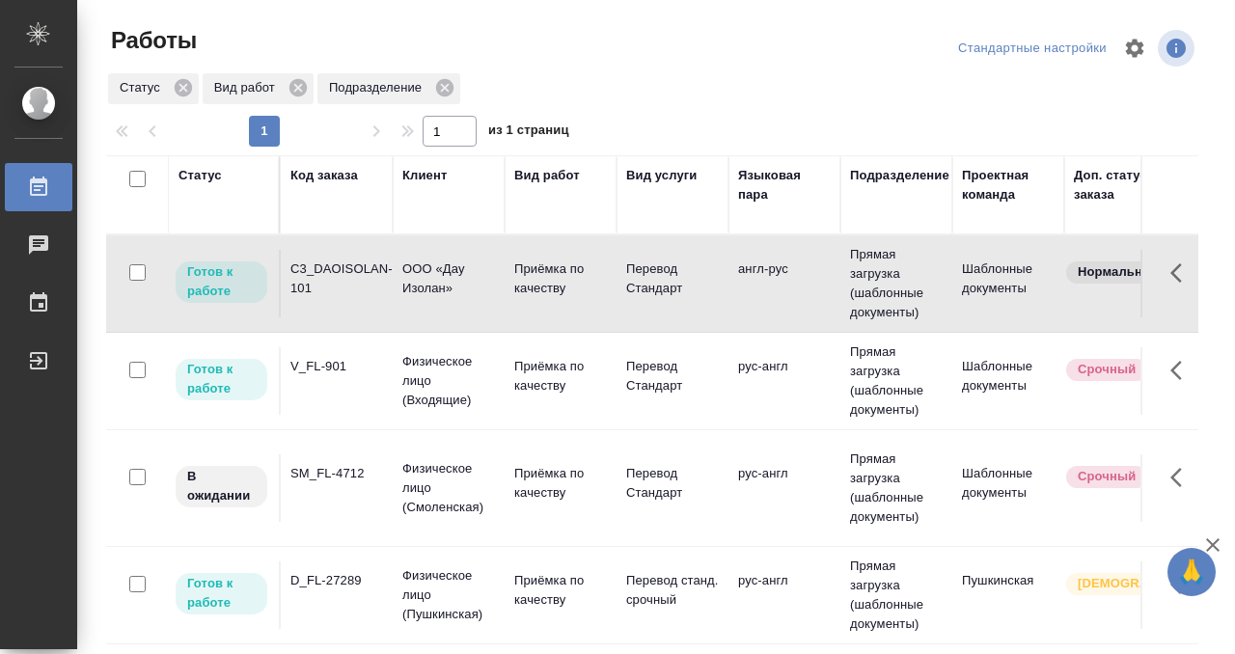
click at [345, 294] on div "C3_DAOISOLAN-101" at bounding box center [336, 278] width 93 height 39
click at [342, 357] on div "V_FL-901" at bounding box center [336, 366] width 93 height 19
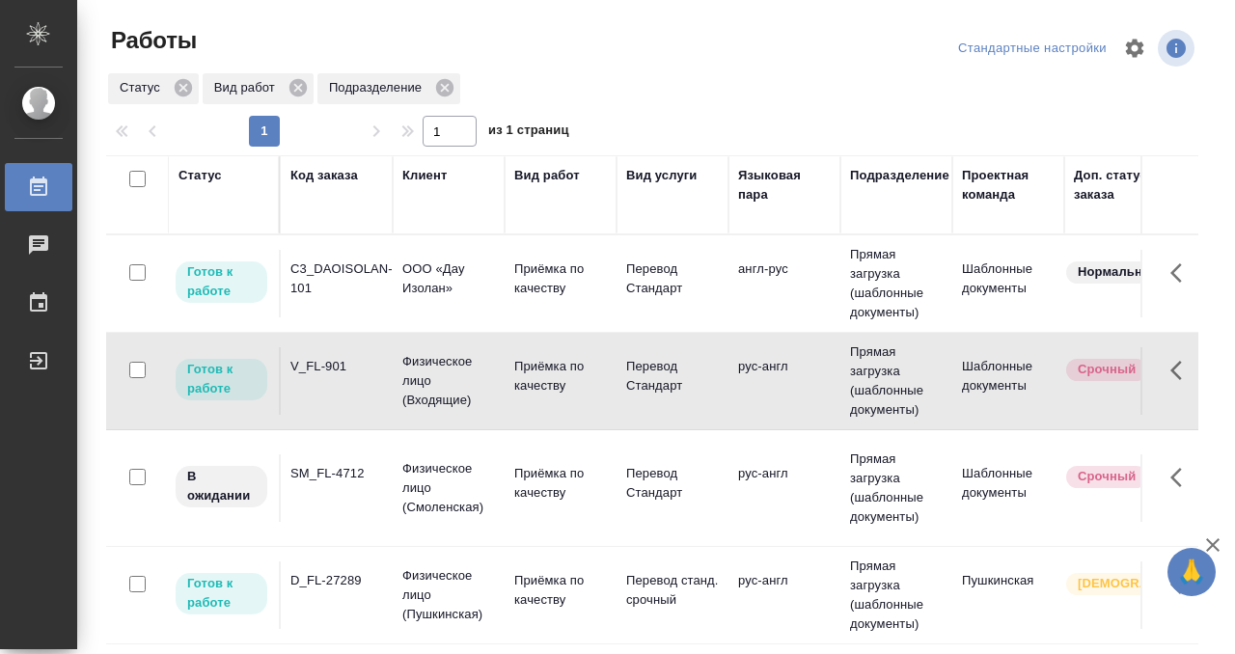
click at [342, 357] on div "V_FL-901" at bounding box center [336, 366] width 93 height 19
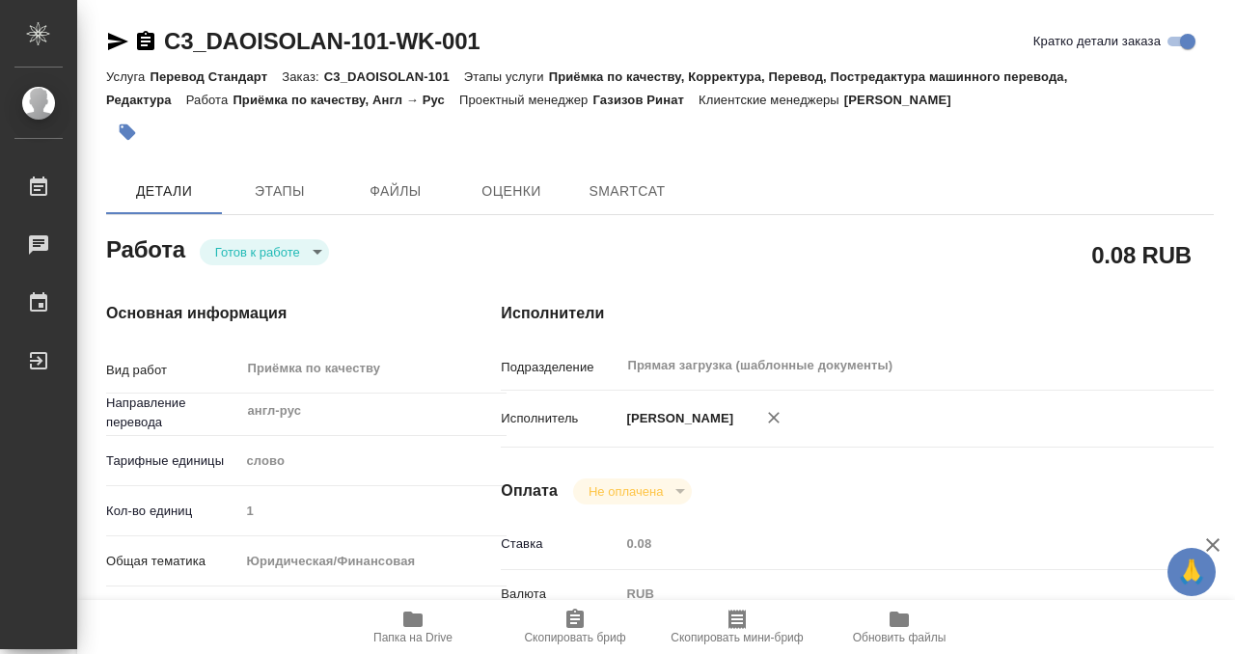
type textarea "x"
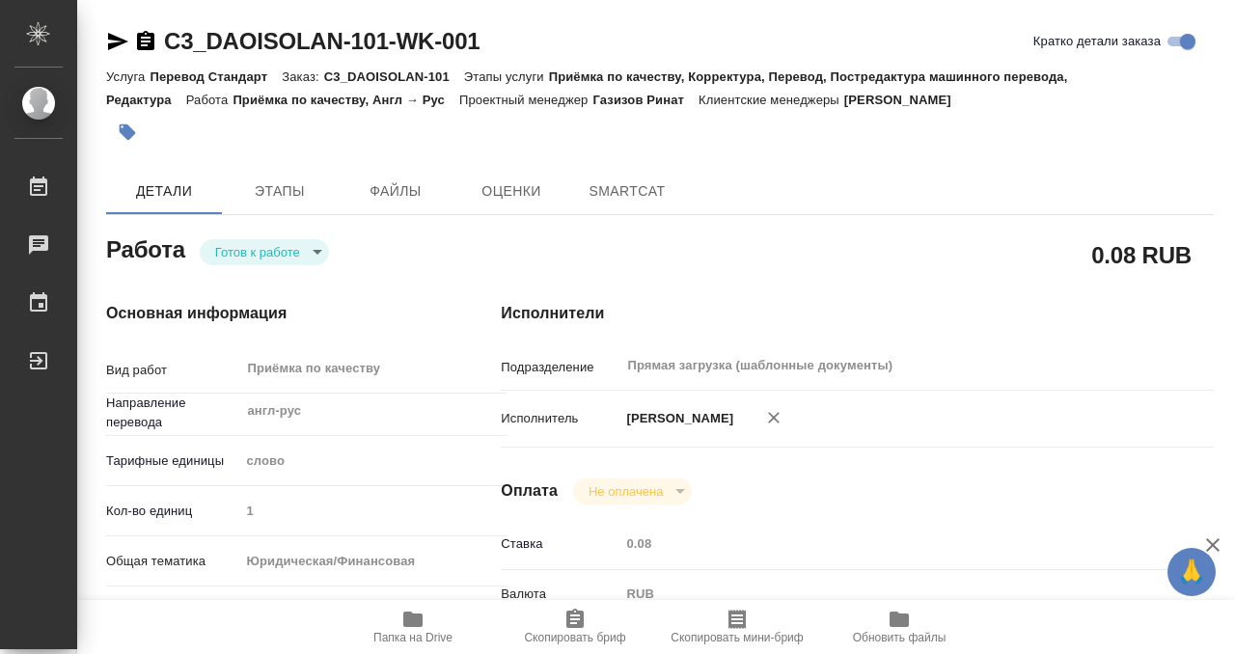
type textarea "x"
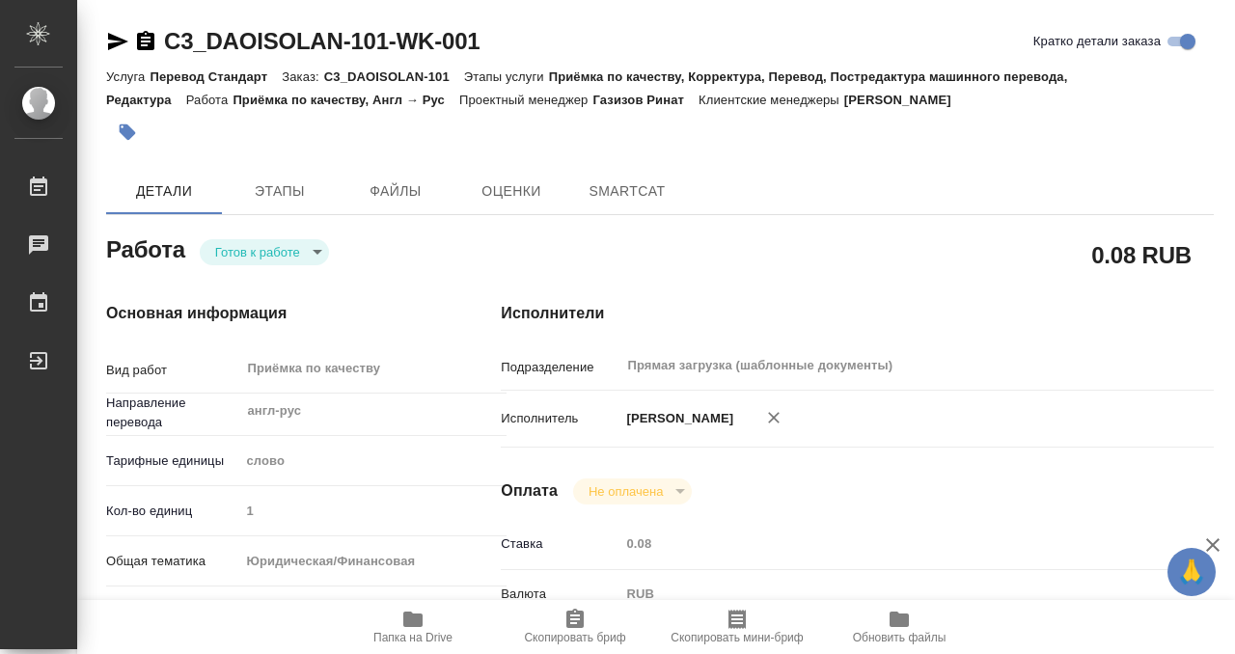
type textarea "x"
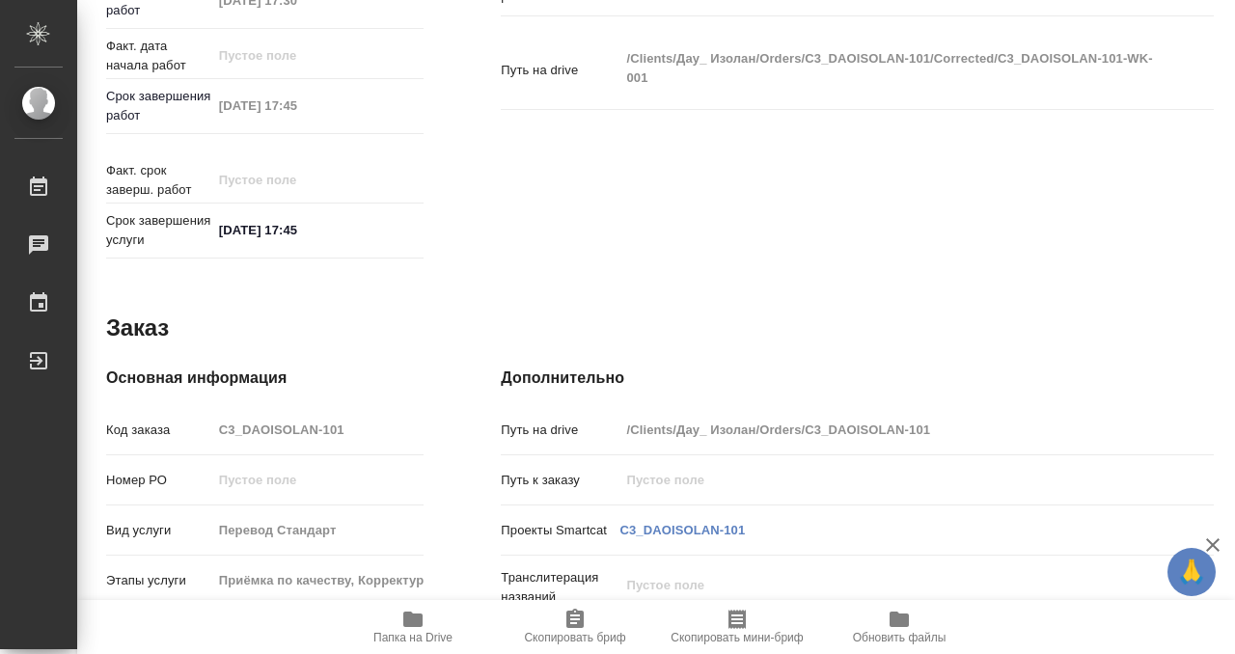
type textarea "x"
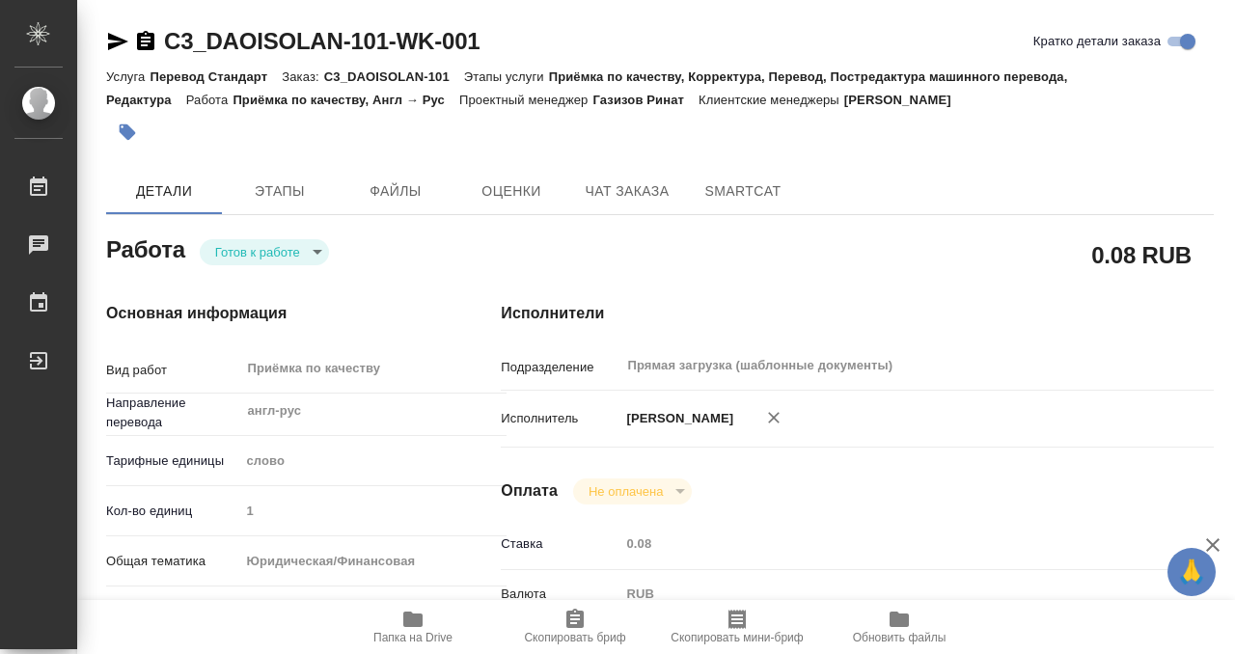
type textarea "x"
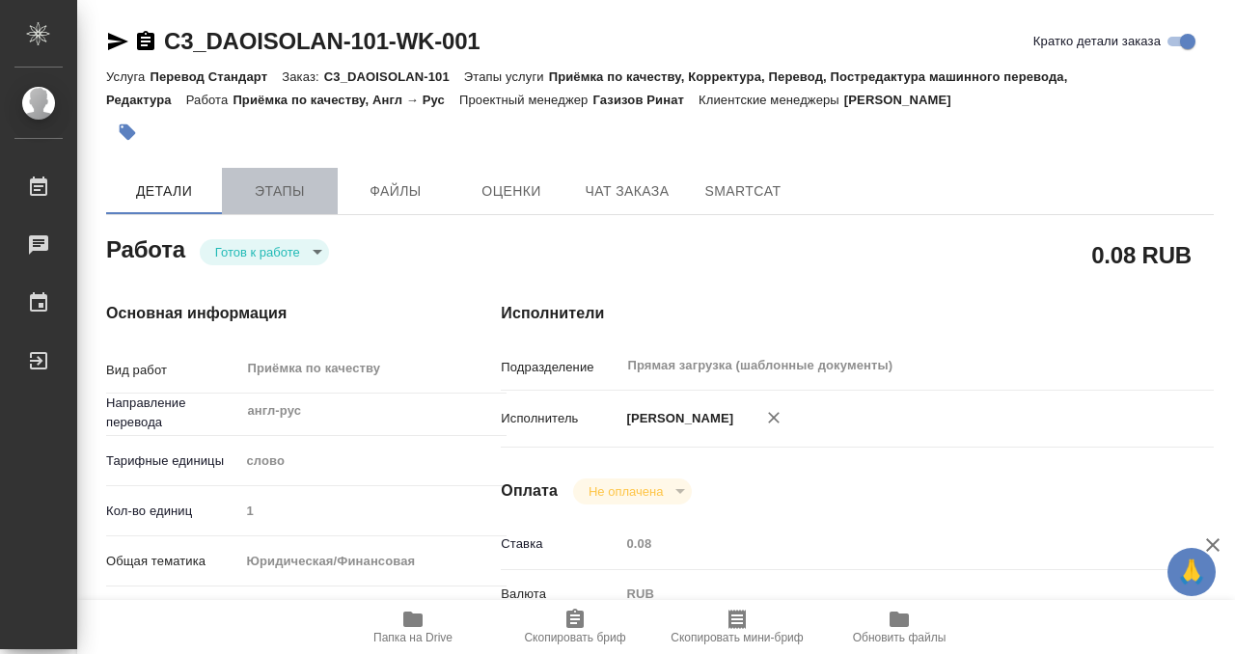
click at [293, 192] on span "Этапы" at bounding box center [279, 191] width 93 height 24
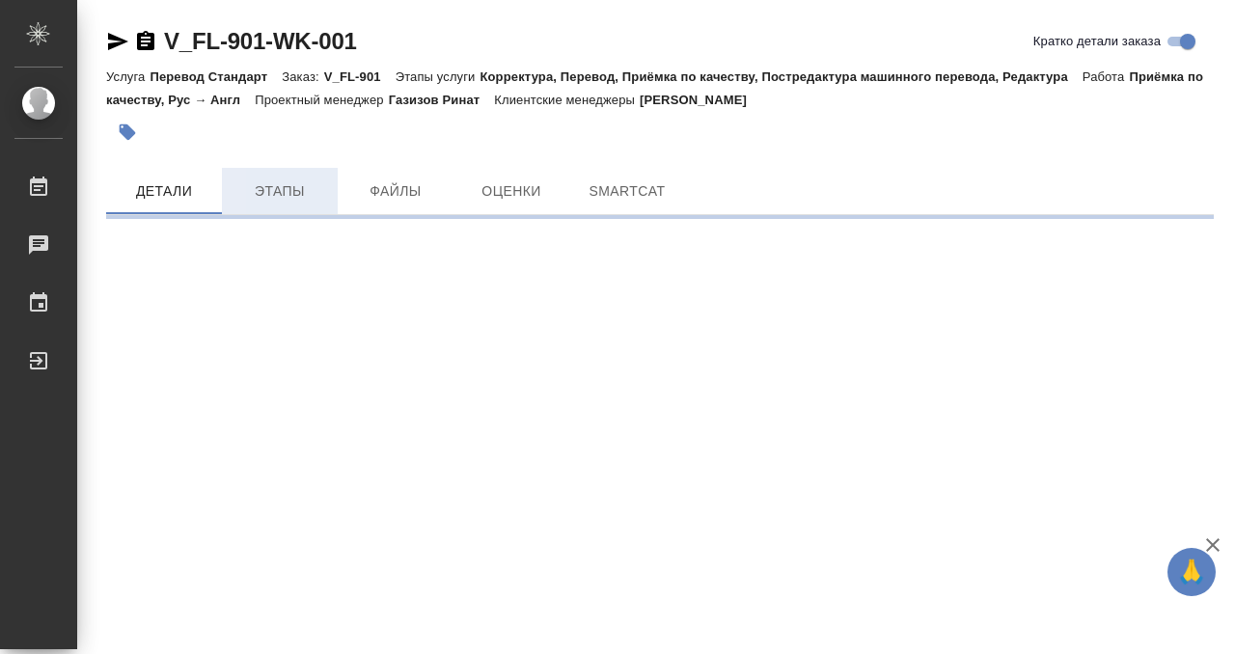
click at [276, 197] on span "Этапы" at bounding box center [279, 191] width 93 height 24
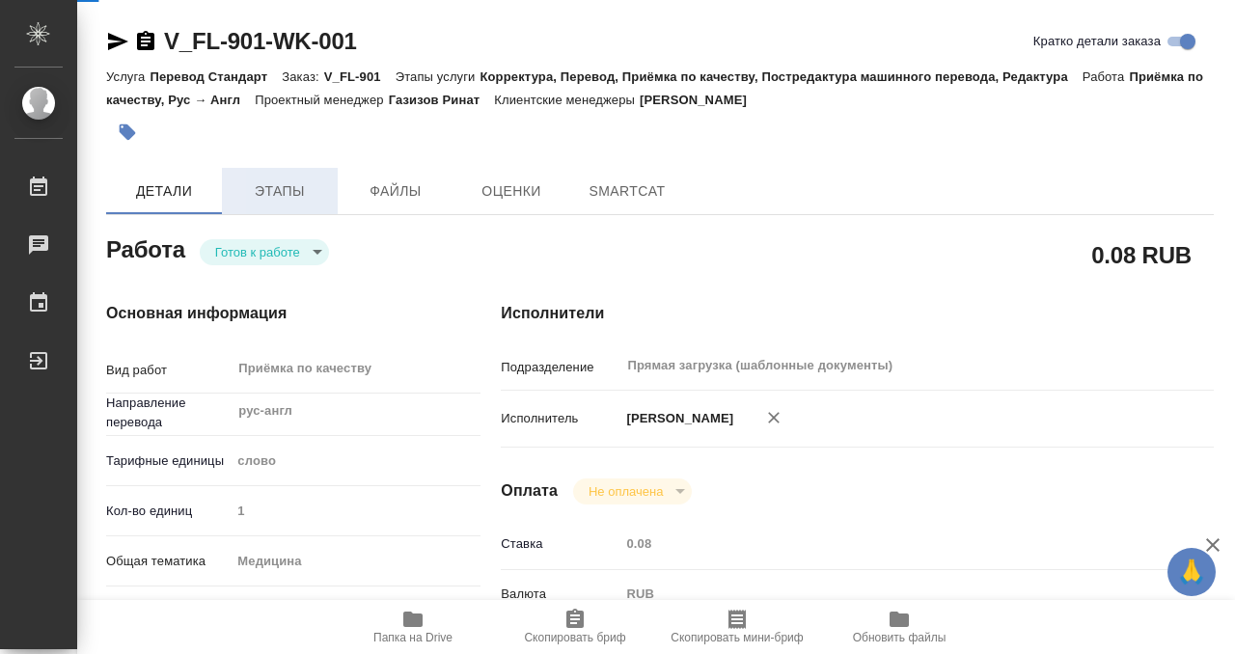
type textarea "x"
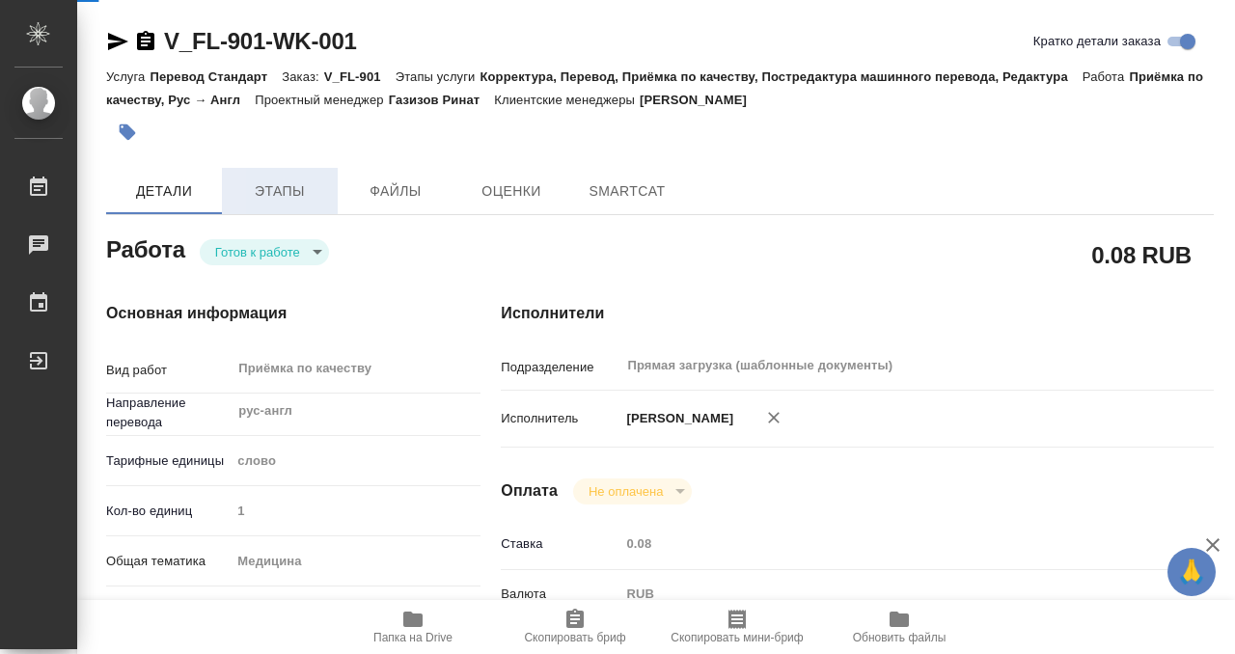
type textarea "x"
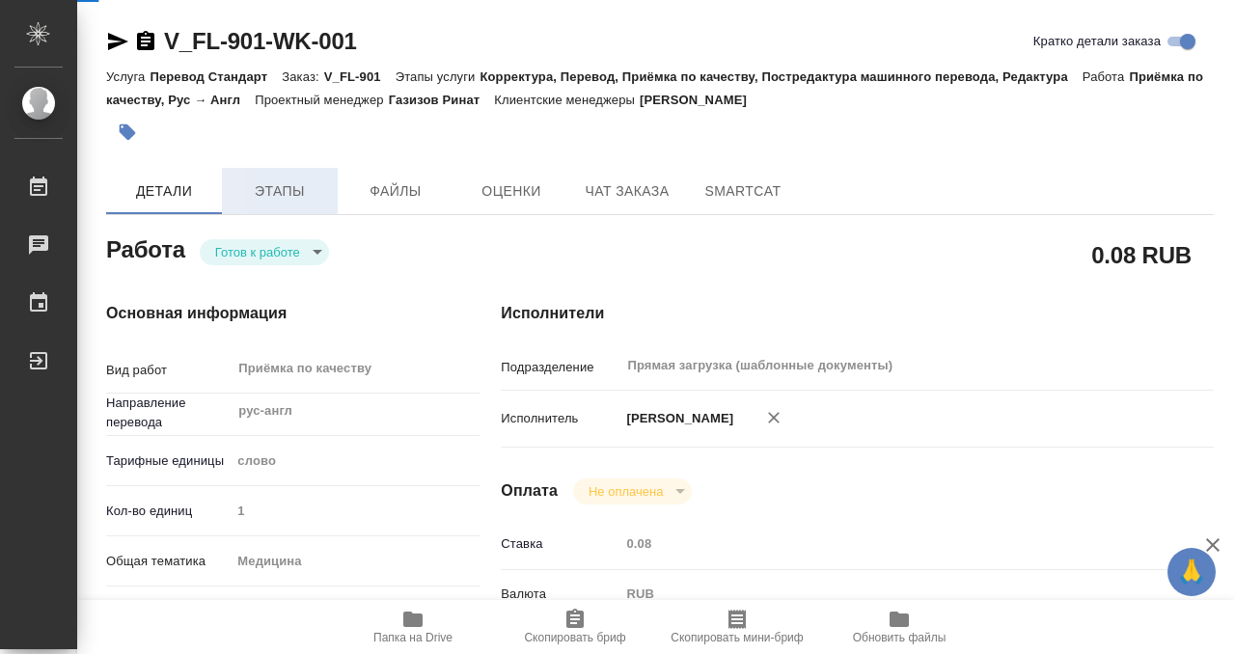
type textarea "x"
